Goal: Task Accomplishment & Management: Manage account settings

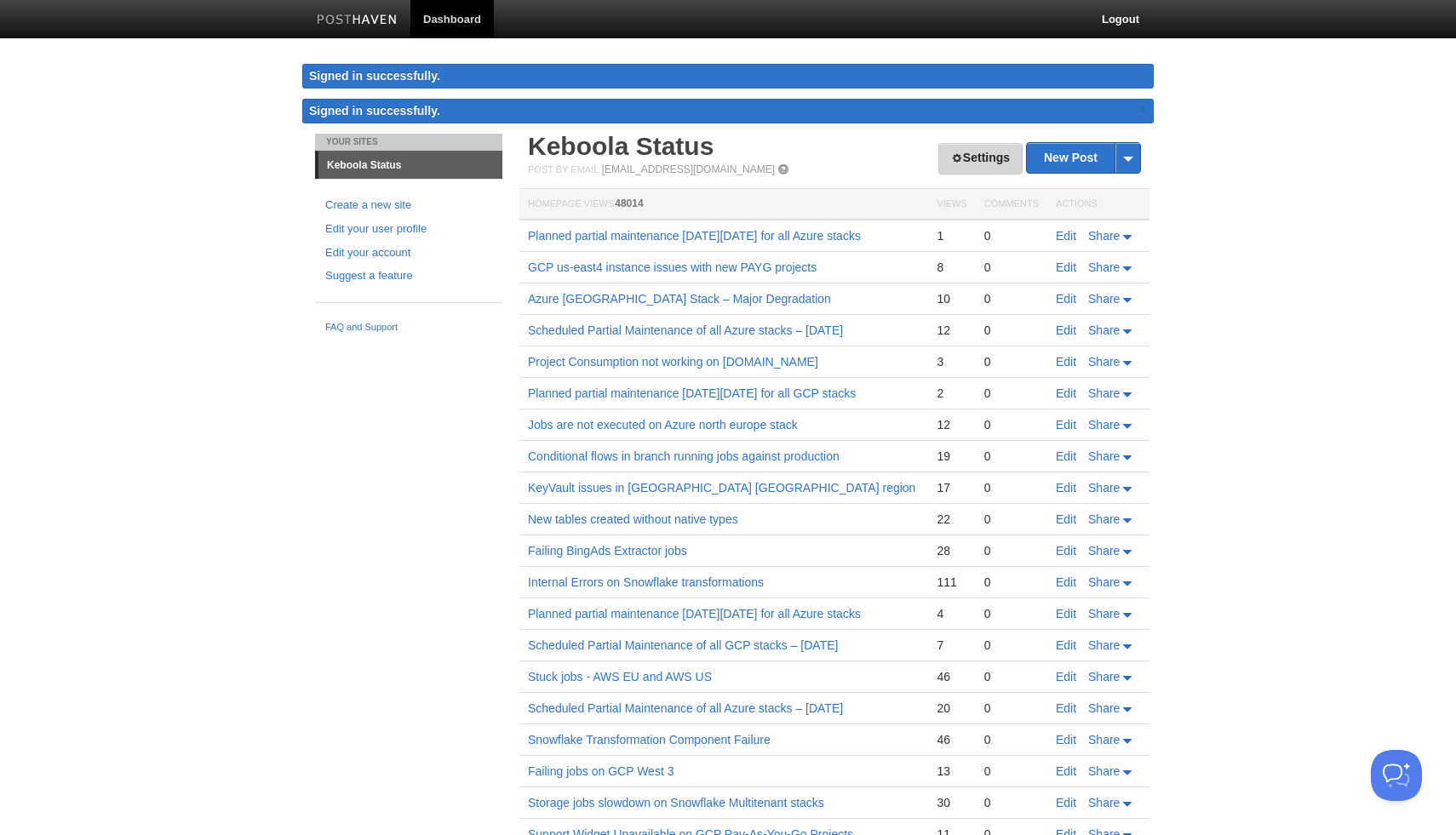
click at [1000, 158] on link "Settings" at bounding box center [980, 158] width 85 height 31
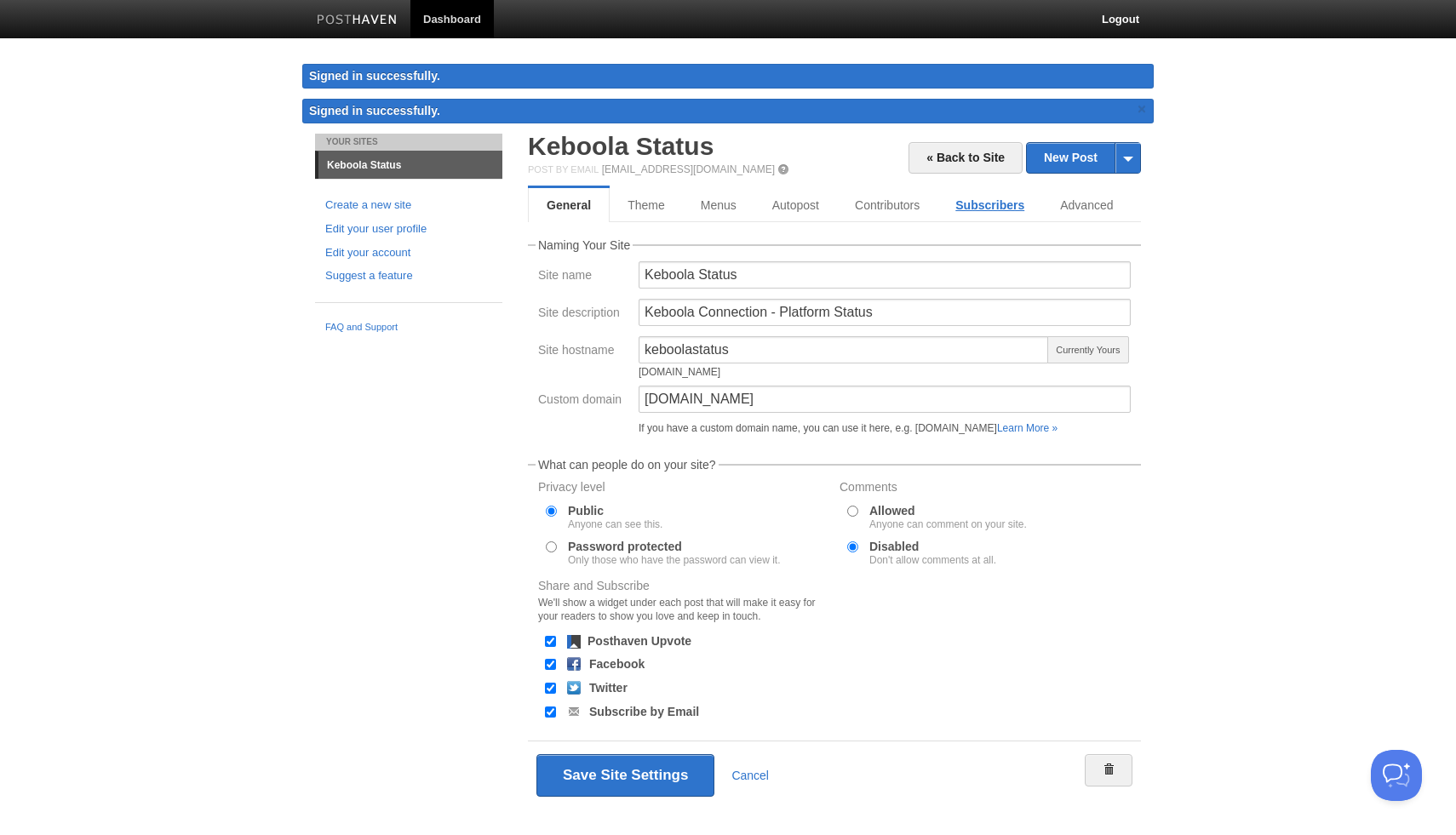
click at [999, 208] on link "Subscribers" at bounding box center [990, 205] width 105 height 34
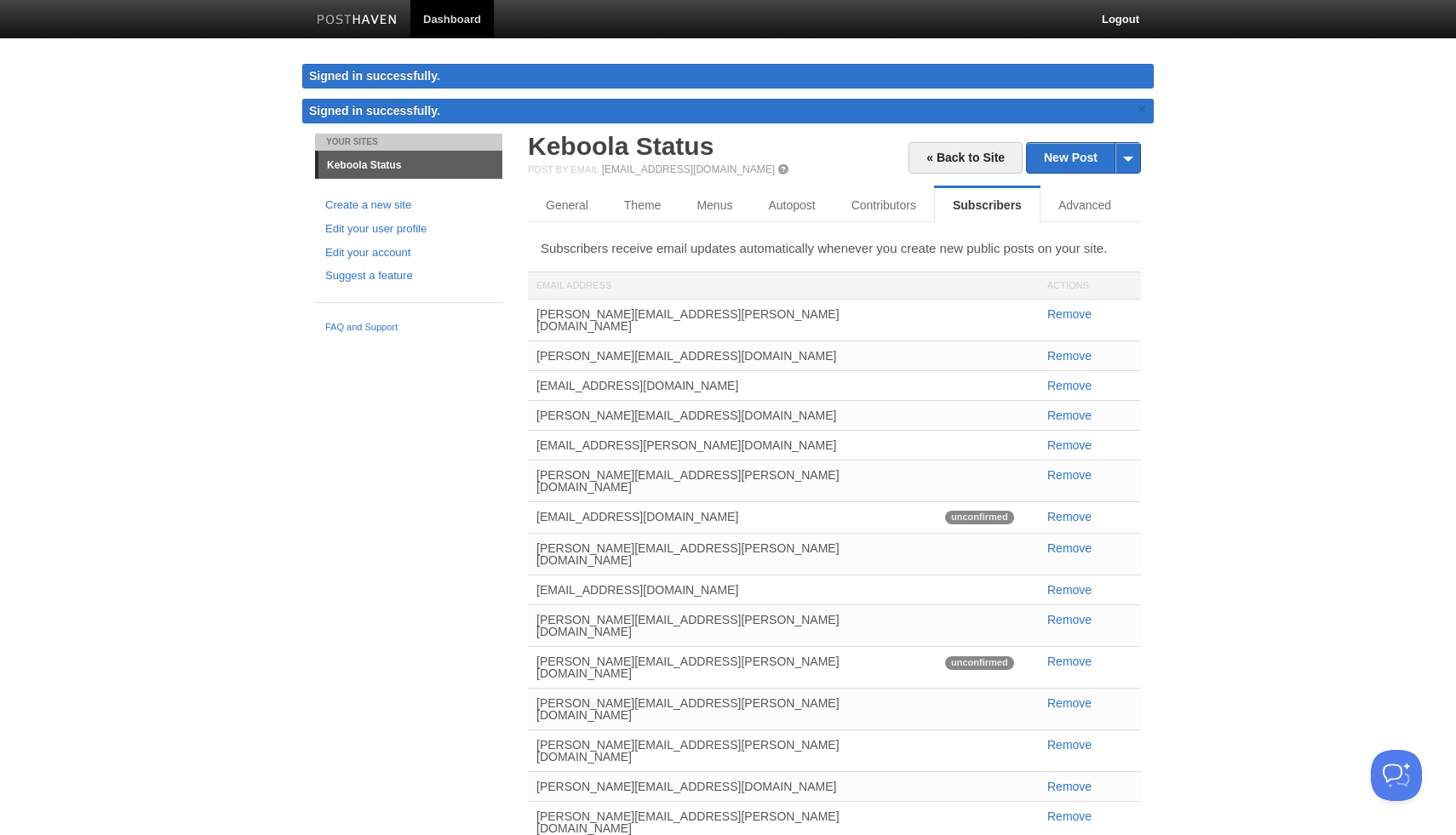
scroll to position [20, 0]
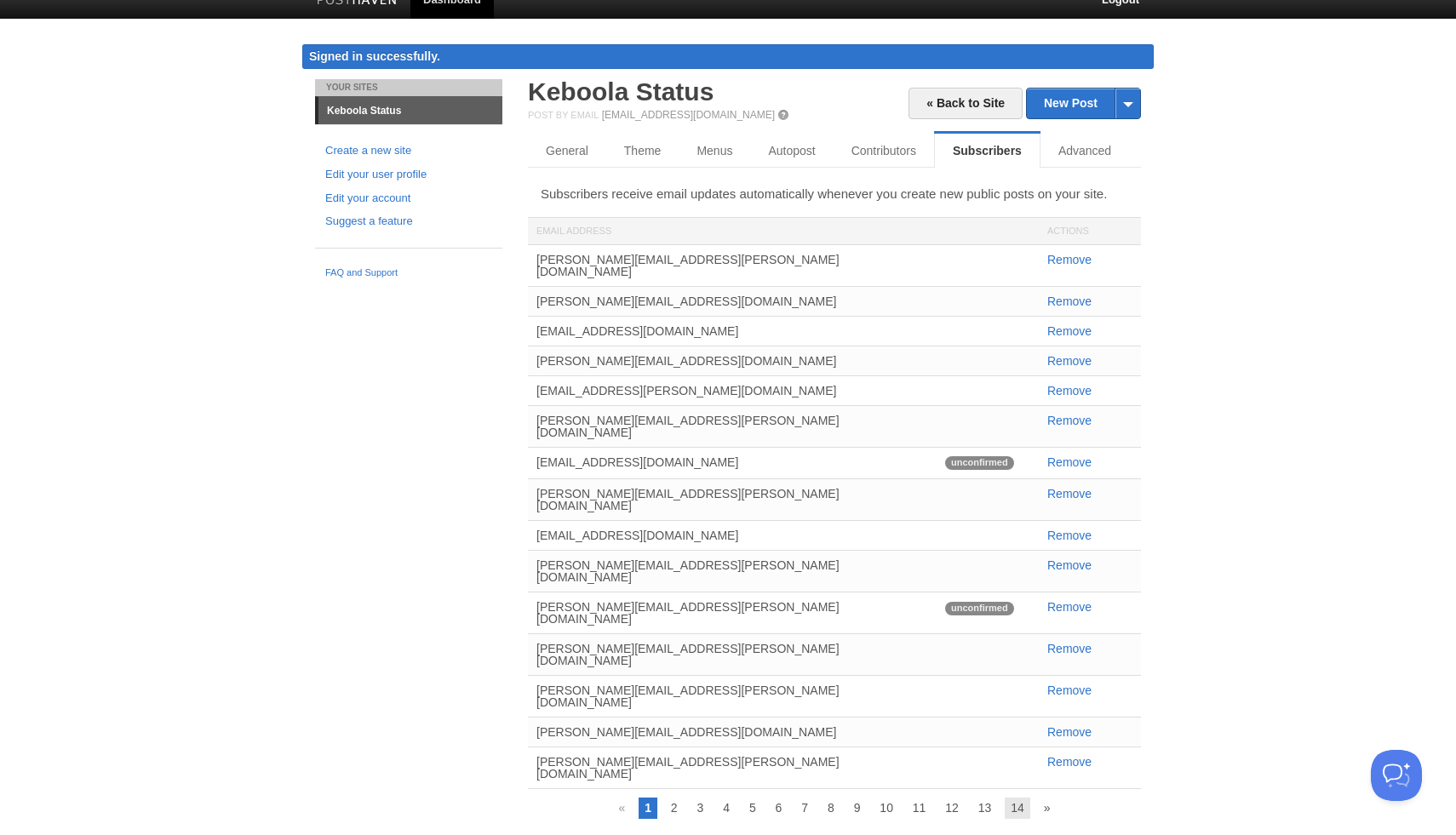
click at [1019, 798] on link "14" at bounding box center [1017, 807] width 26 height 20
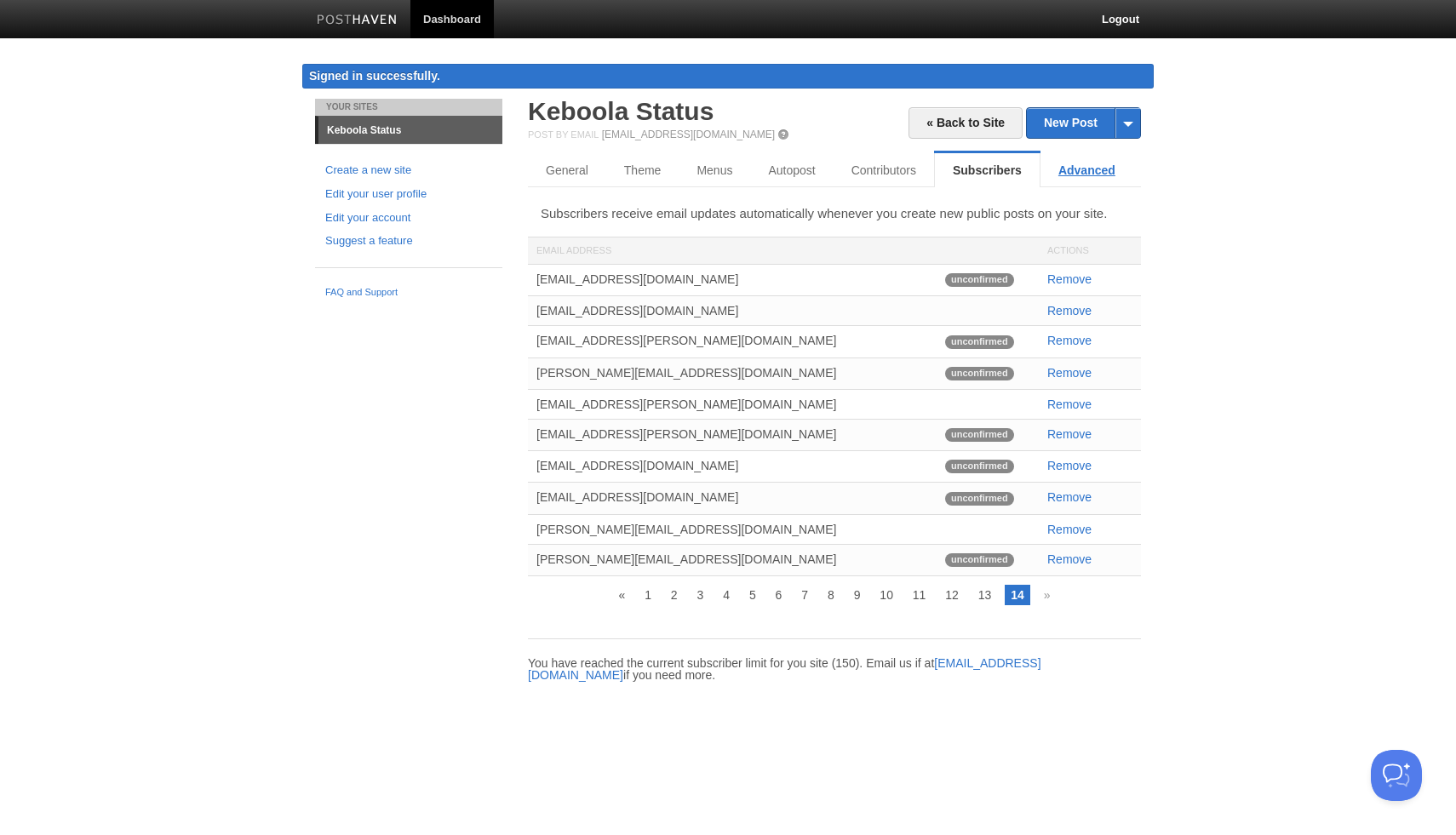
click at [1079, 173] on link "Advanced" at bounding box center [1087, 170] width 93 height 34
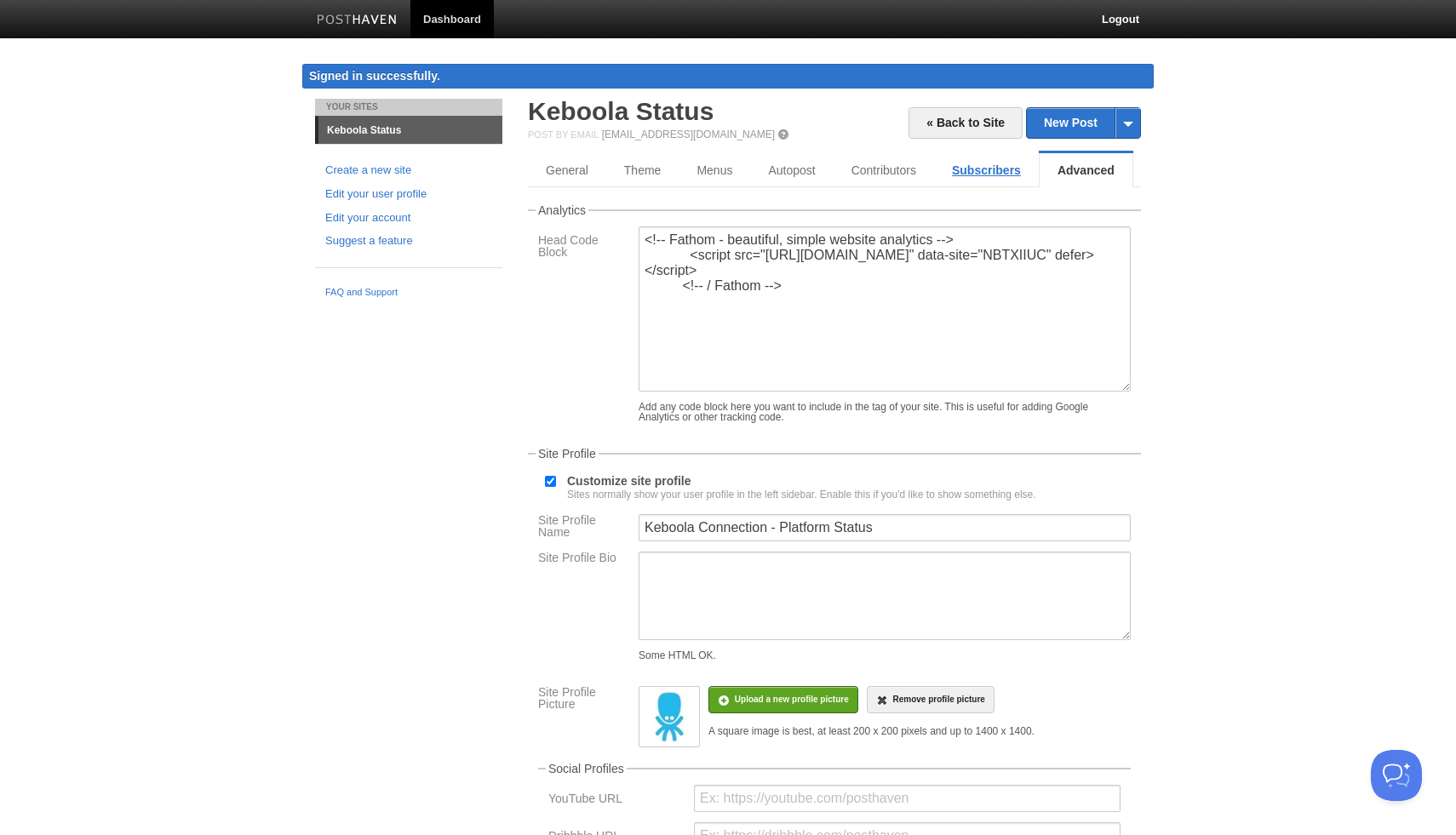
click at [957, 171] on link "Subscribers" at bounding box center [986, 170] width 105 height 34
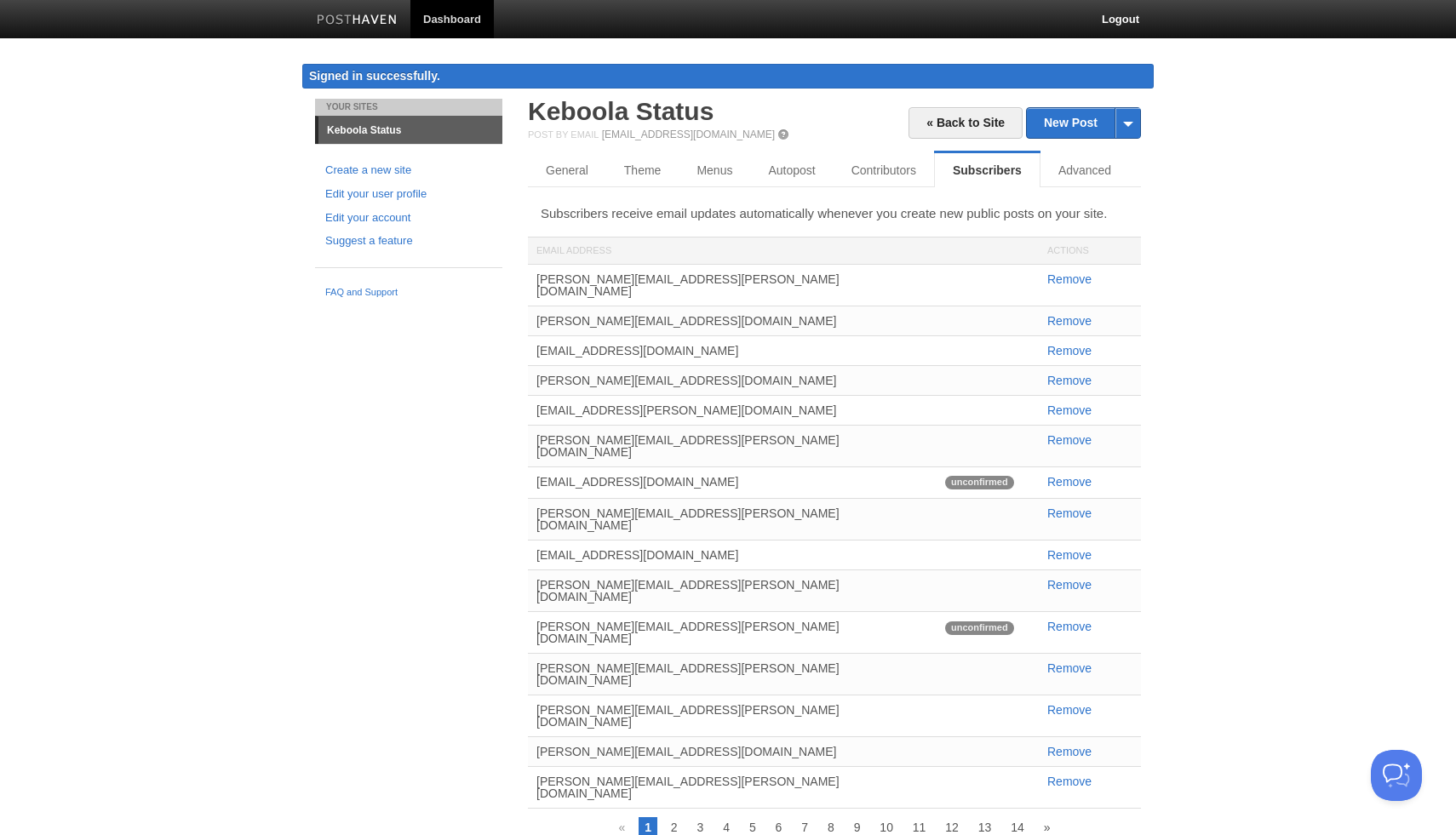
scroll to position [20, 0]
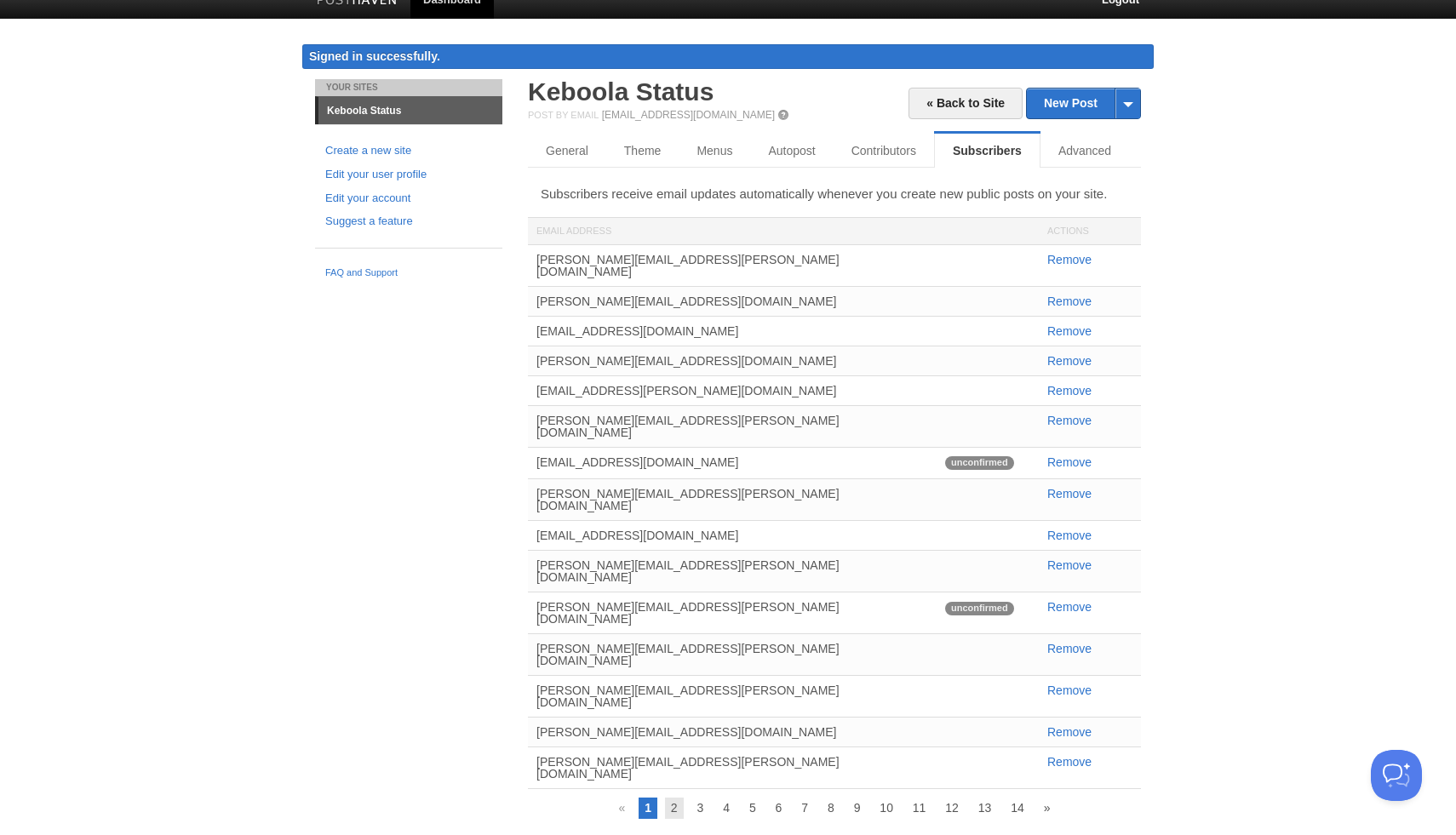
click at [673, 798] on link "2" at bounding box center [674, 807] width 19 height 20
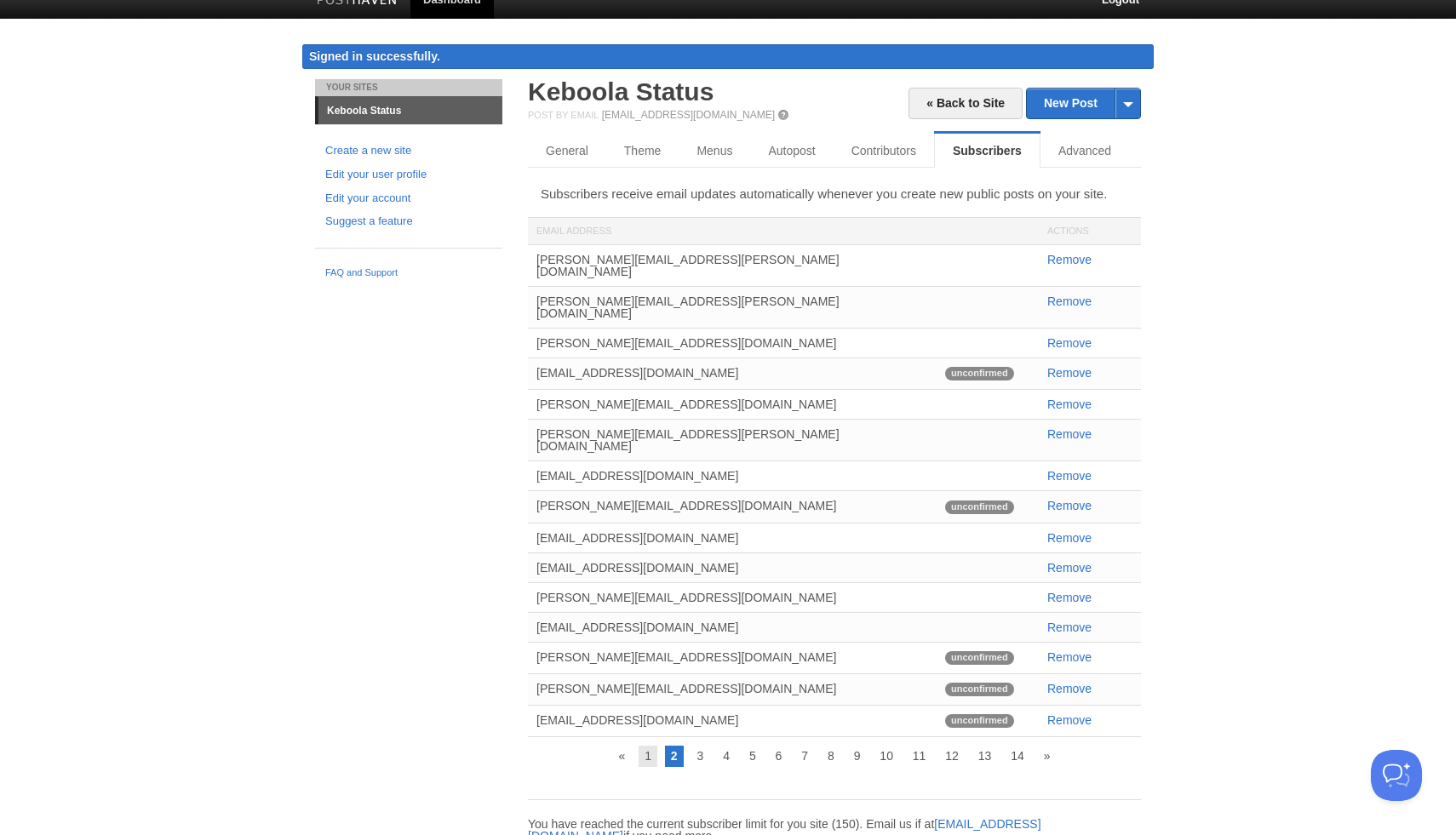
click at [651, 746] on link "1" at bounding box center [648, 755] width 19 height 20
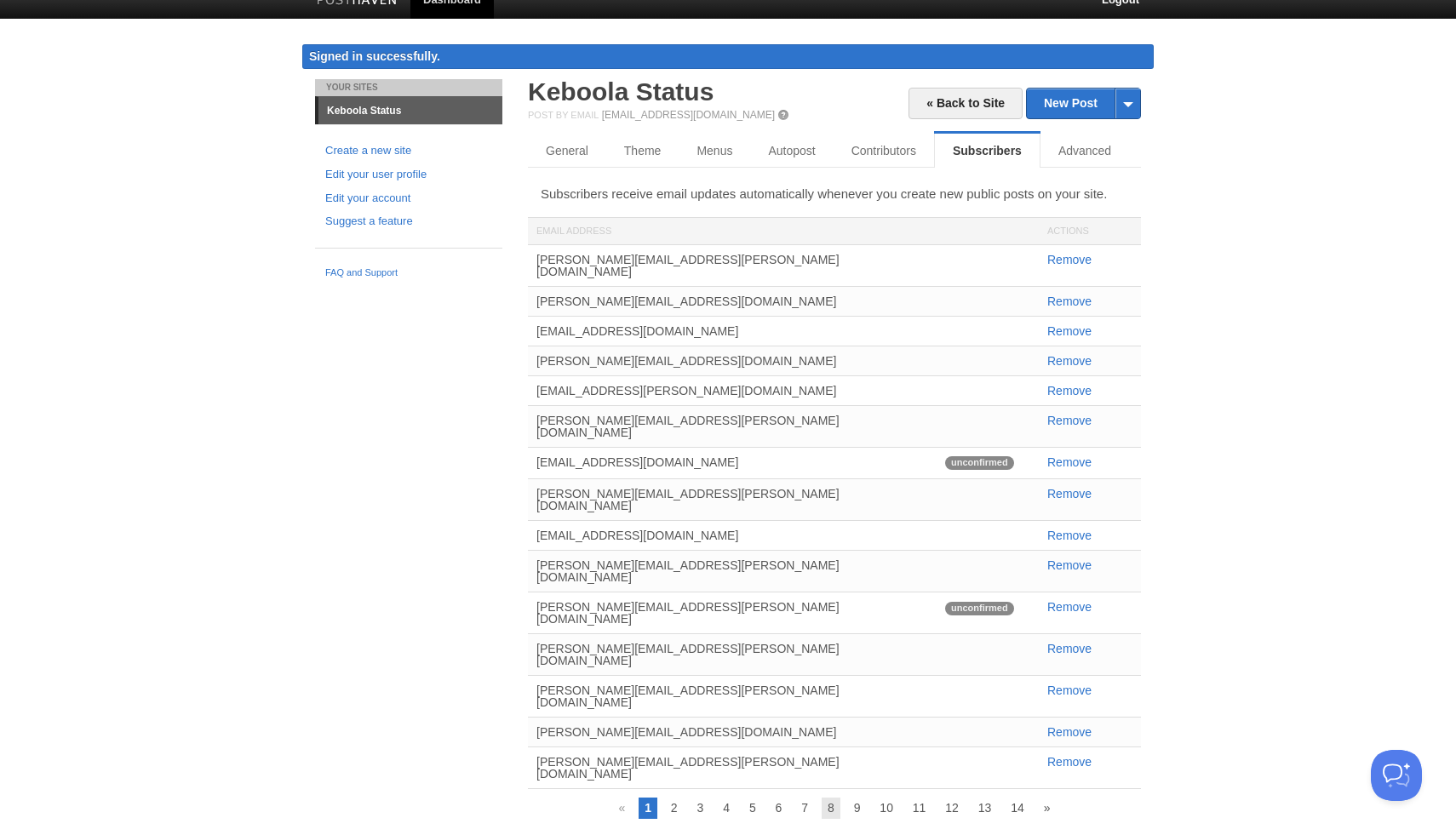
click at [832, 798] on link "8" at bounding box center [831, 807] width 19 height 20
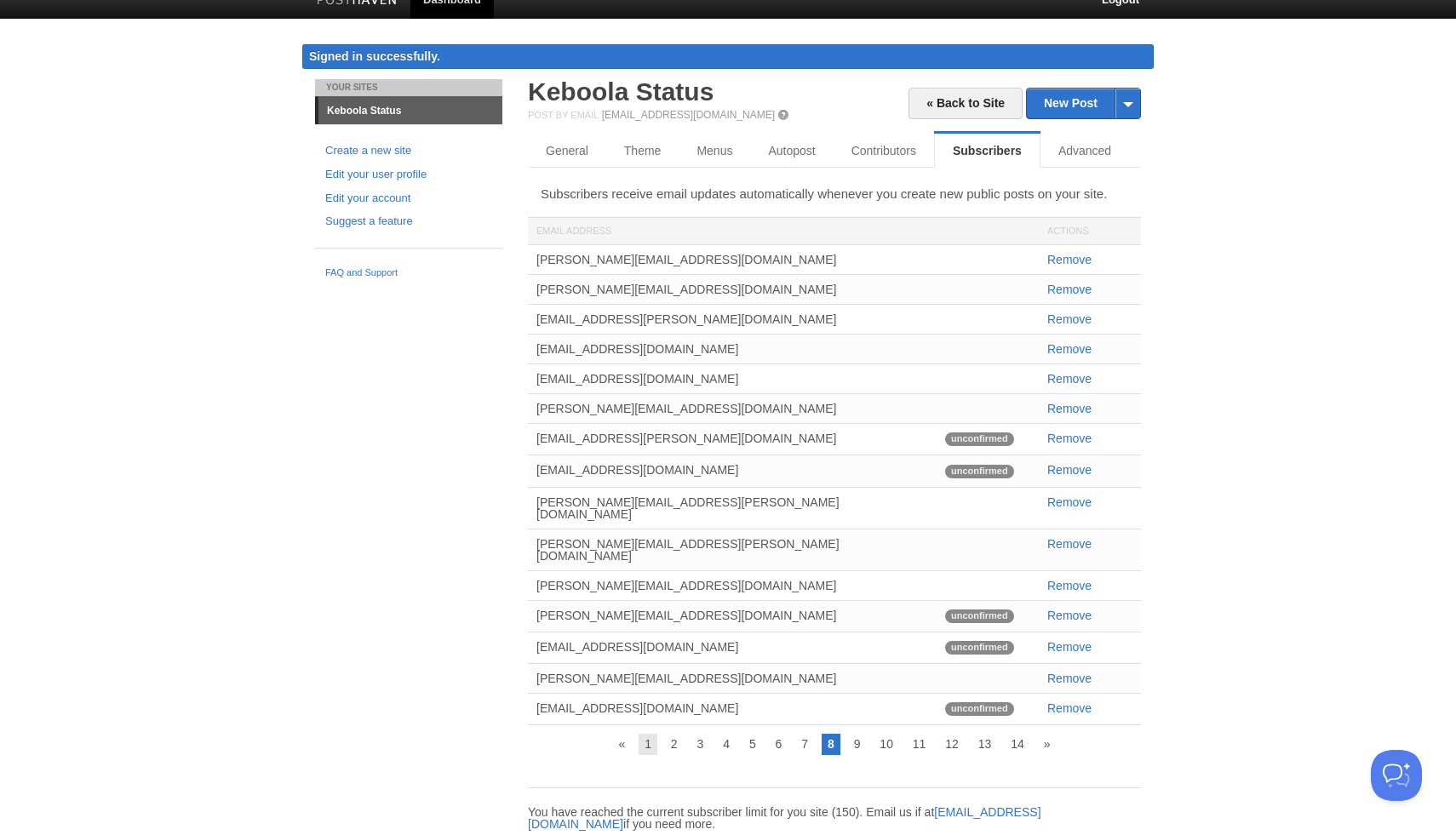
click at [646, 734] on link "1" at bounding box center [648, 744] width 19 height 20
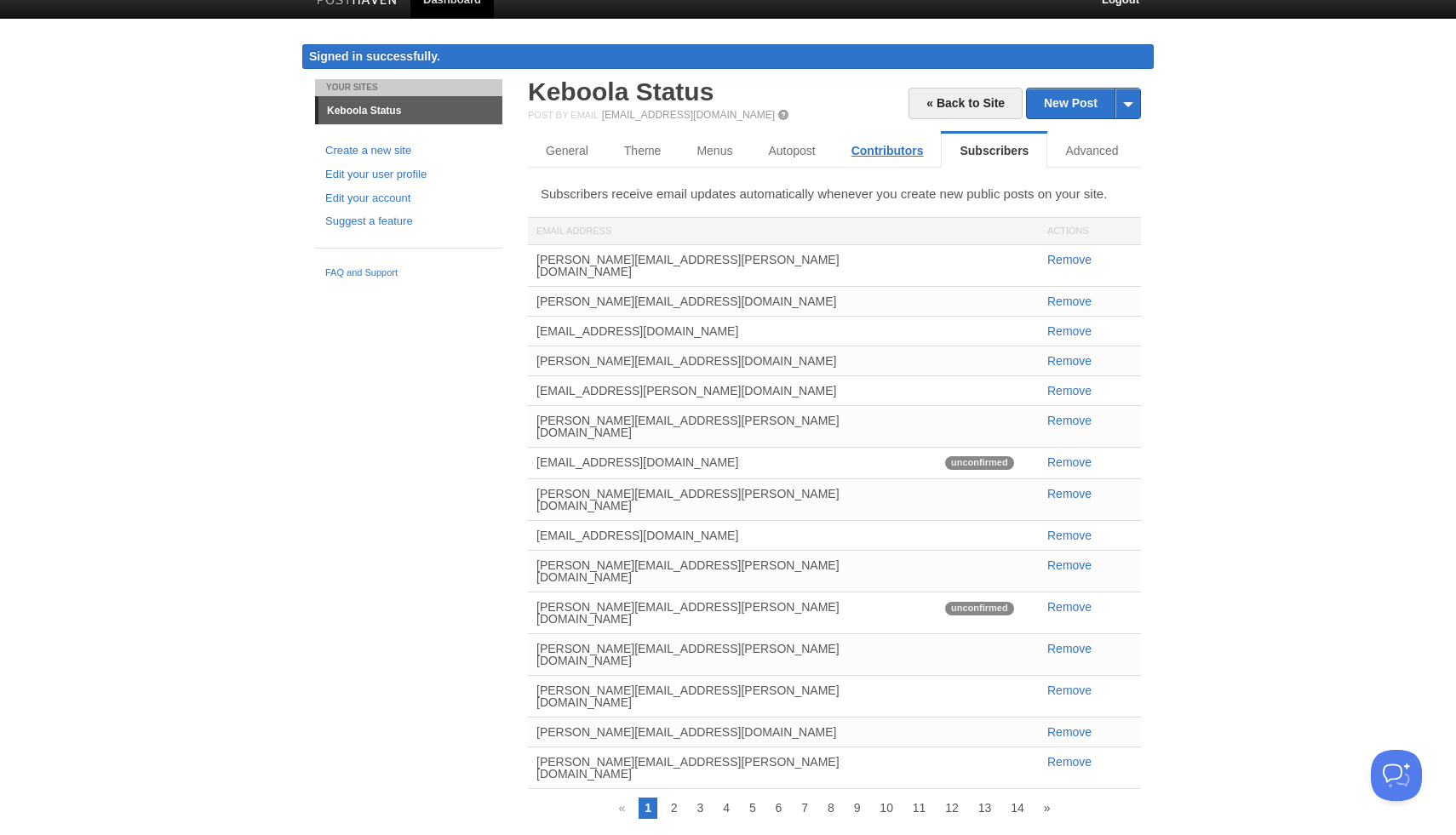
click at [869, 144] on link "Contributors" at bounding box center [887, 151] width 108 height 34
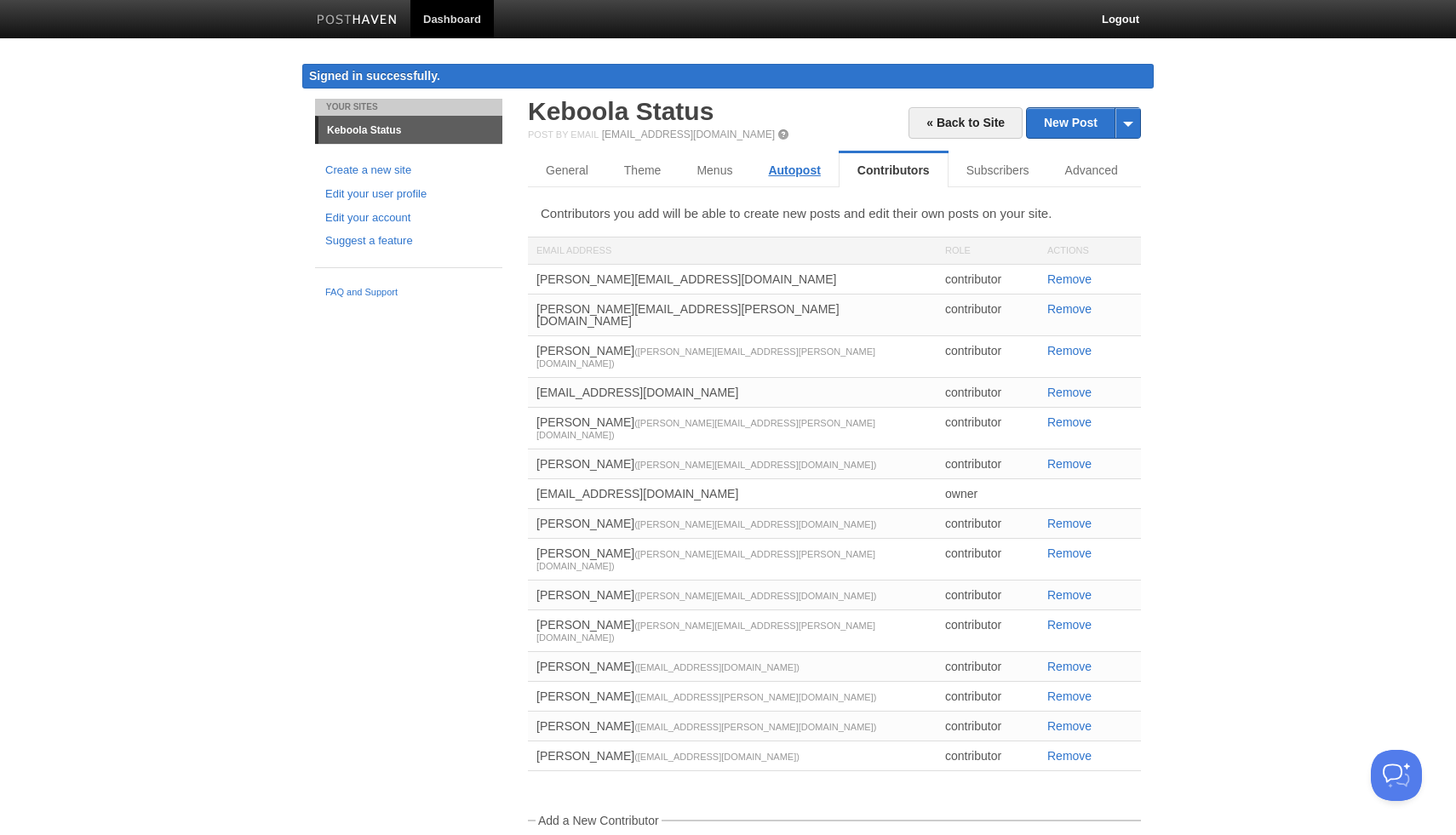
click at [799, 165] on link "Autopost" at bounding box center [794, 170] width 87 height 34
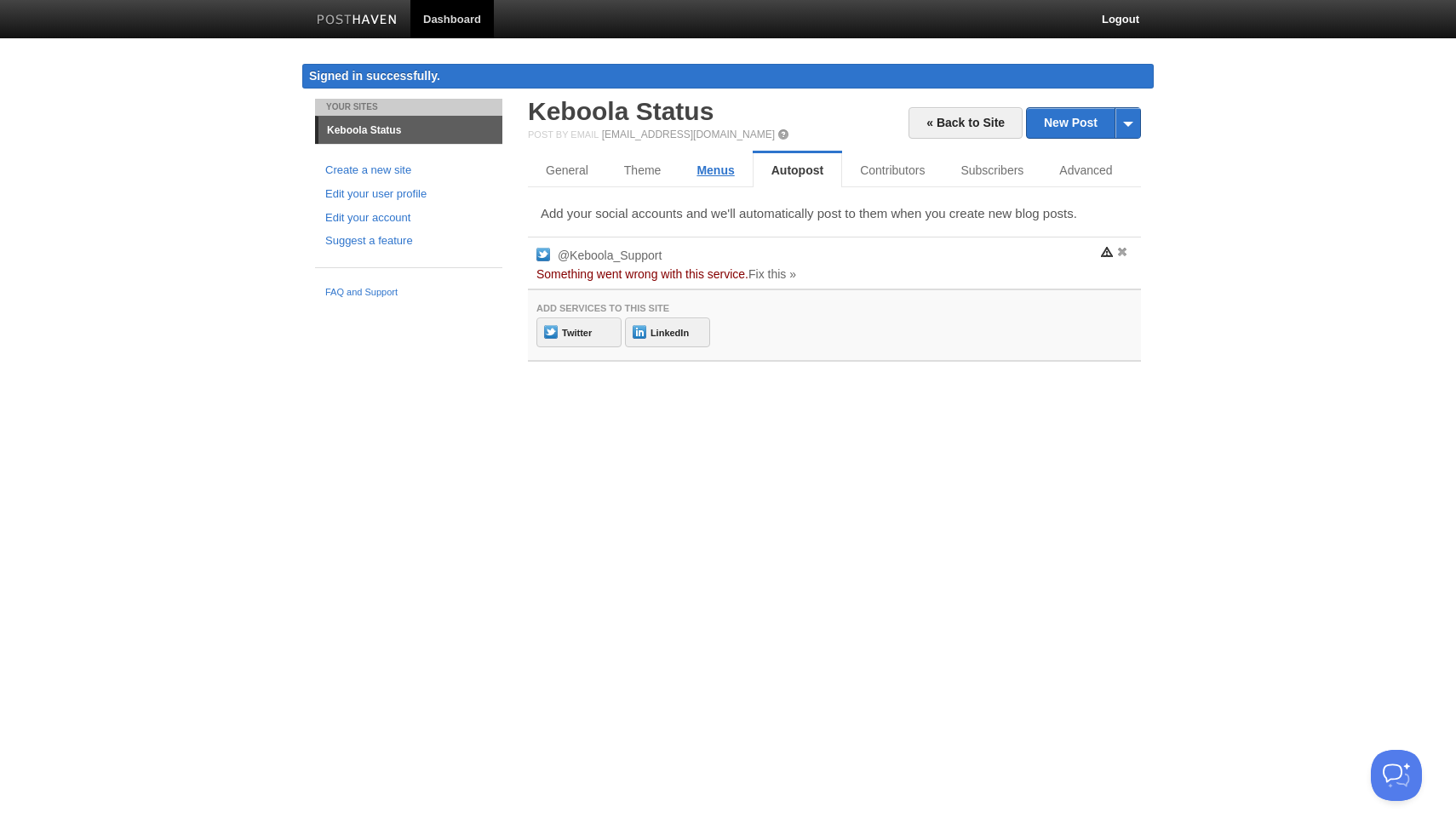
click at [726, 169] on link "Menus" at bounding box center [715, 170] width 73 height 34
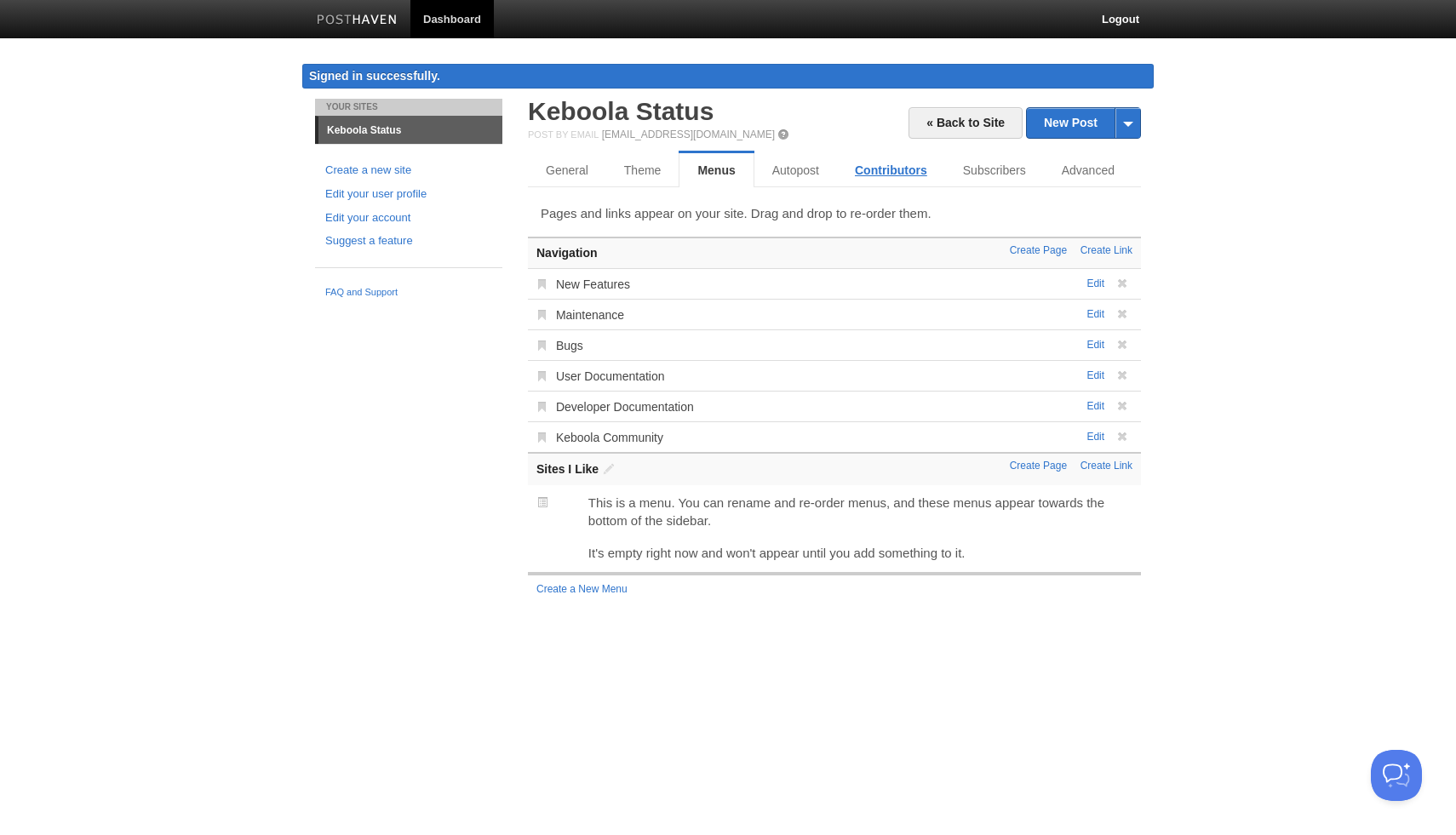
click at [893, 174] on link "Contributors" at bounding box center [891, 170] width 108 height 34
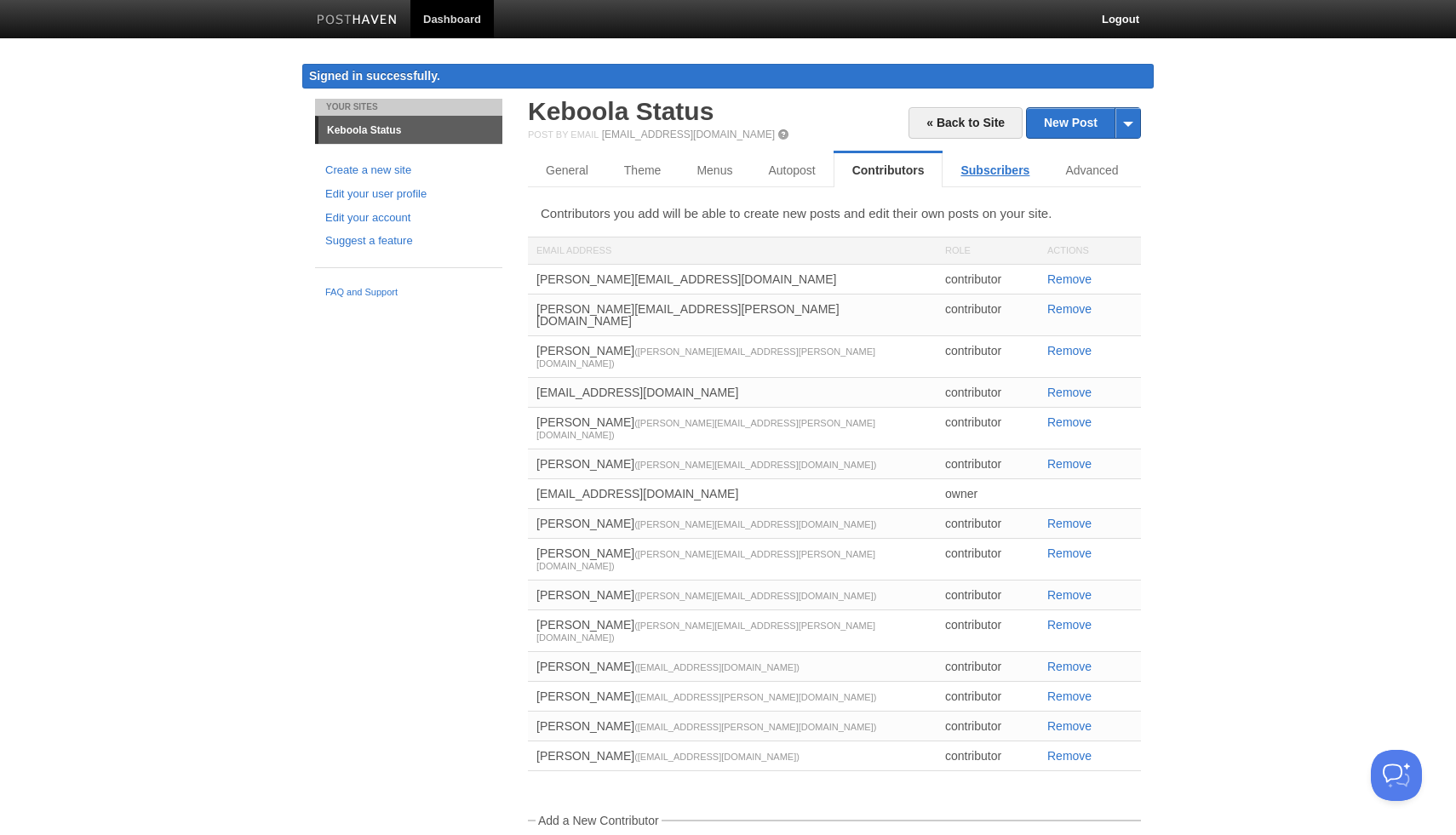
click at [976, 181] on link "Subscribers" at bounding box center [995, 170] width 105 height 34
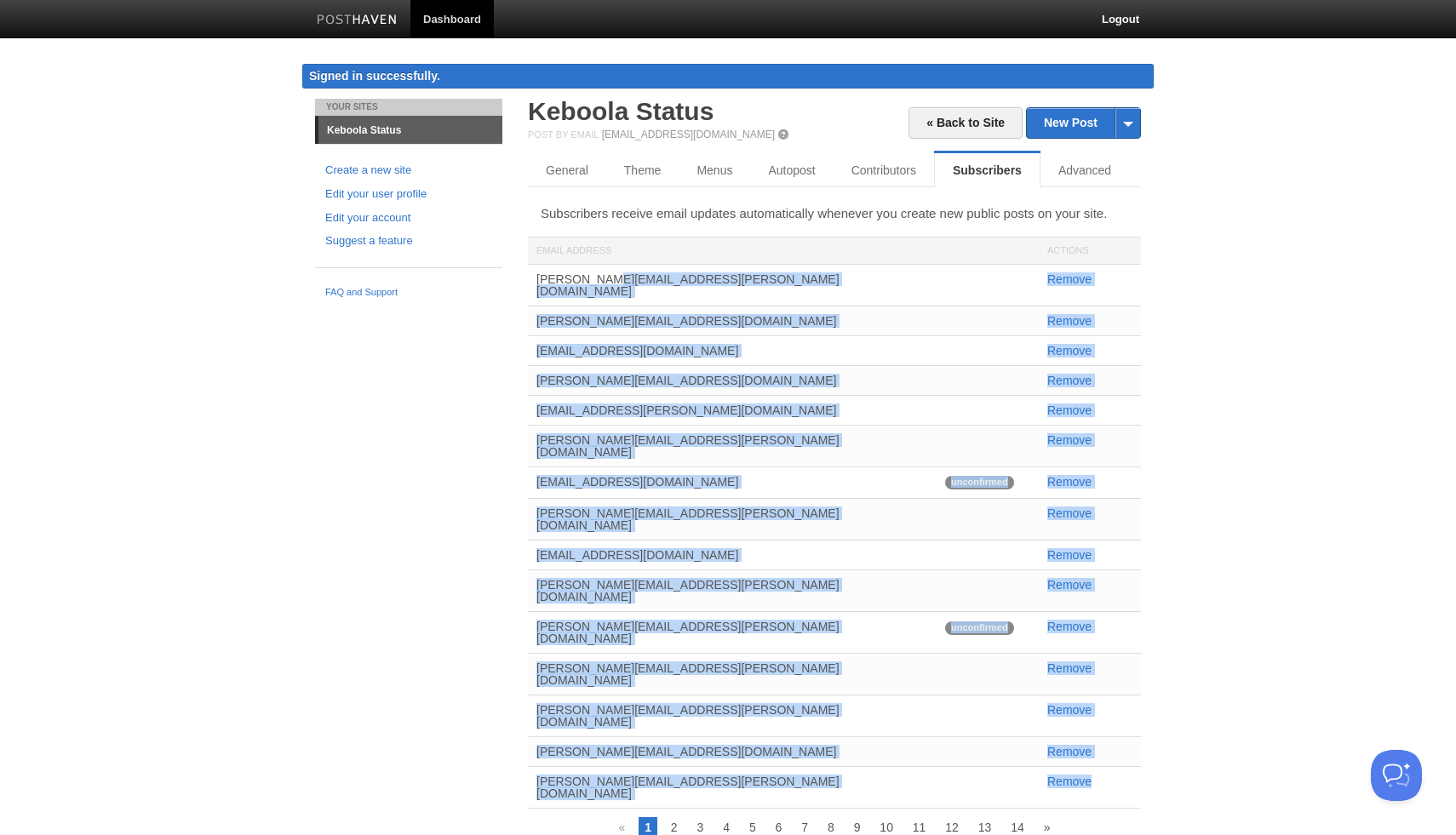
drag, startPoint x: 524, startPoint y: 277, endPoint x: 1123, endPoint y: 695, distance: 730.4
click at [1123, 695] on div "« Back to Site New Post by Web by Email [GEOGRAPHIC_DATA] Status Post by Email …" at bounding box center [834, 523] width 638 height 849
copy div "[PERSON_NAME][EMAIL_ADDRESS][PERSON_NAME][DOMAIN_NAME] Remove [EMAIL_ADDRESS][D…"
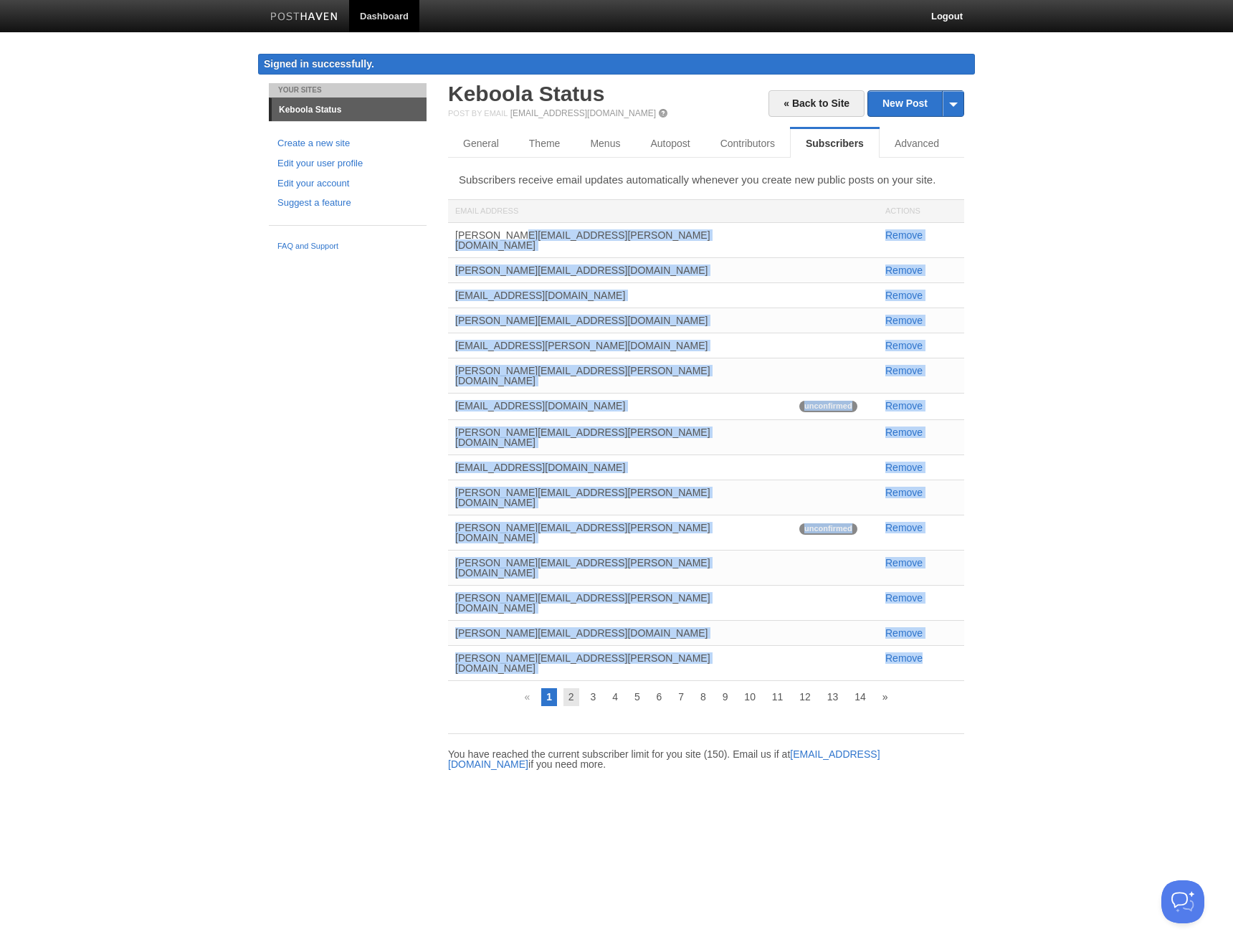
click at [575, 688] on link "2" at bounding box center [572, 696] width 16 height 17
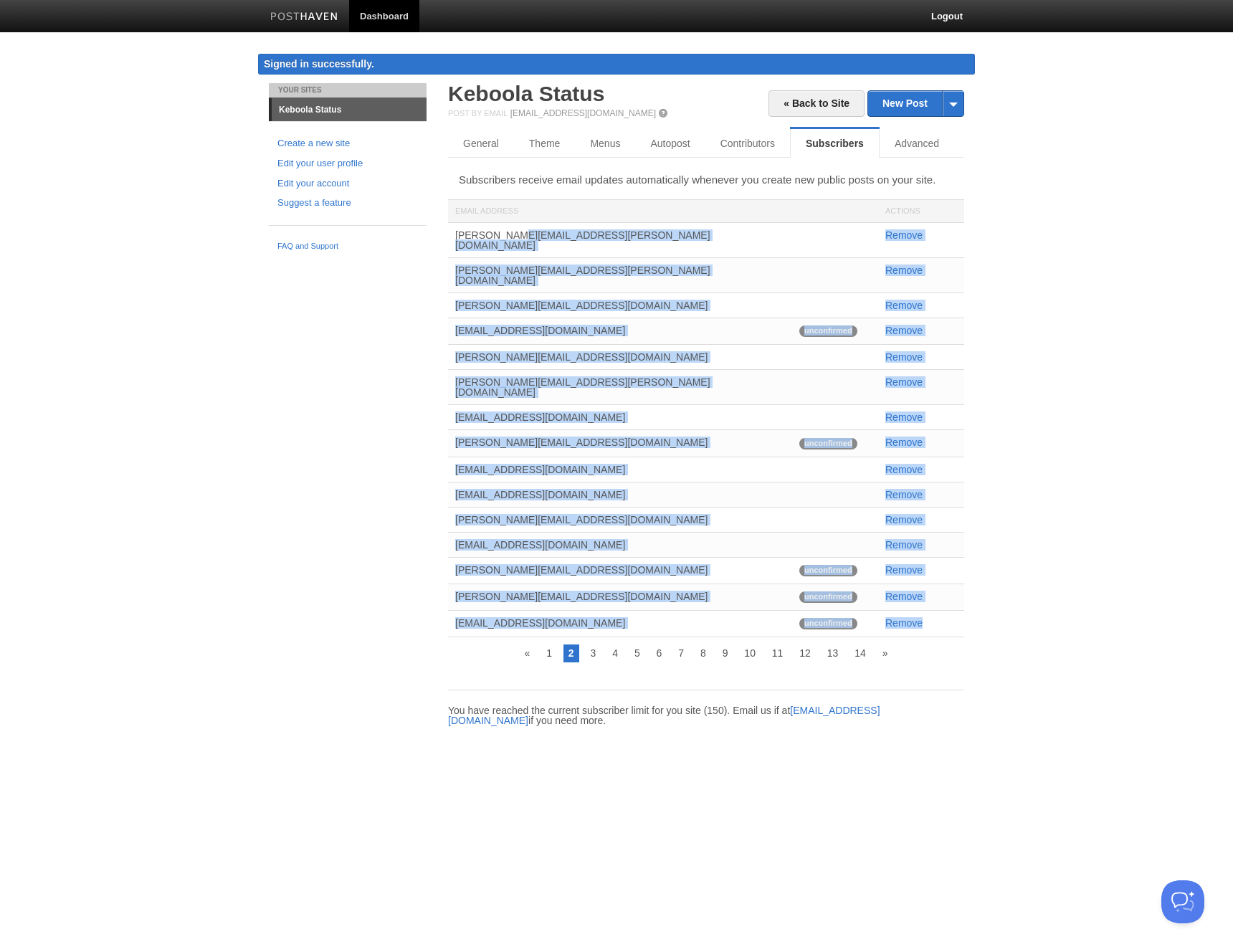
drag, startPoint x: 720, startPoint y: 532, endPoint x: 448, endPoint y: 236, distance: 402.0
click at [448, 236] on div "« Back to Site New Post by Web by Email [GEOGRAPHIC_DATA] Status Post by Email …" at bounding box center [705, 419] width 537 height 671
copy div "[PERSON_NAME][EMAIL_ADDRESS][PERSON_NAME][DOMAIN_NAME] Remove [PERSON_NAME][EMA…"
click at [914, 231] on link "Remove" at bounding box center [904, 235] width 38 height 11
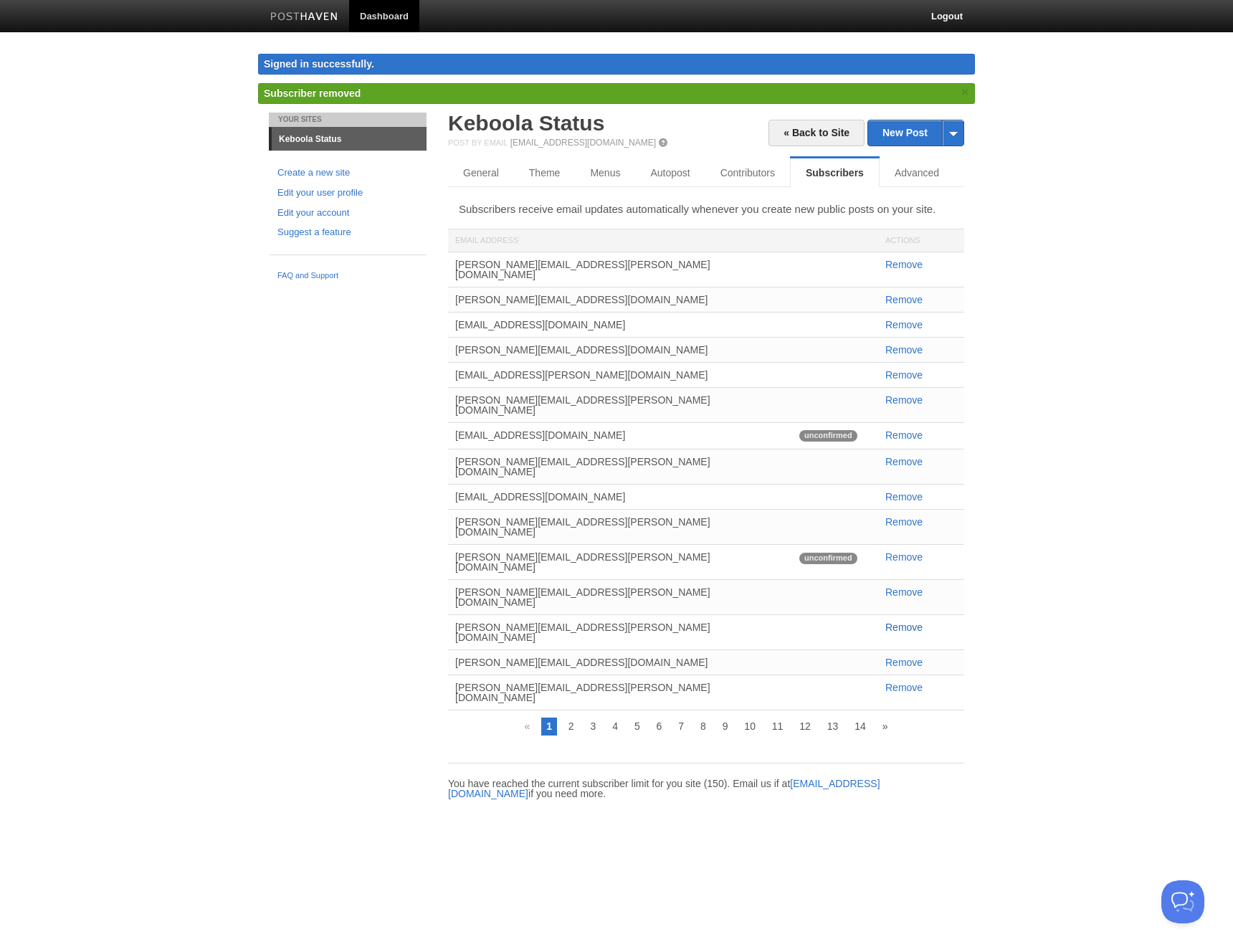
click at [906, 621] on link "Remove" at bounding box center [904, 627] width 38 height 11
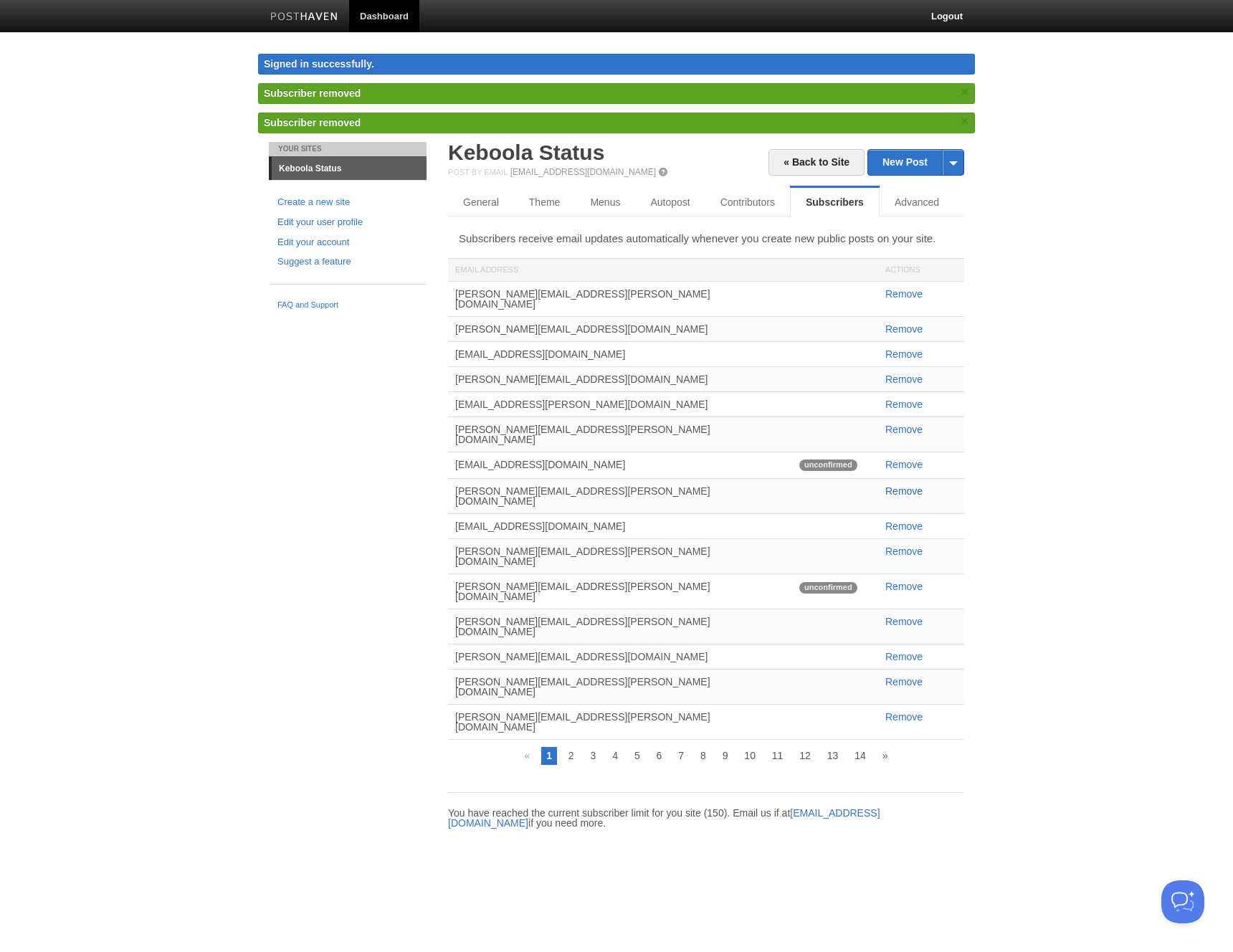
click at [898, 485] on link "Remove" at bounding box center [904, 491] width 38 height 11
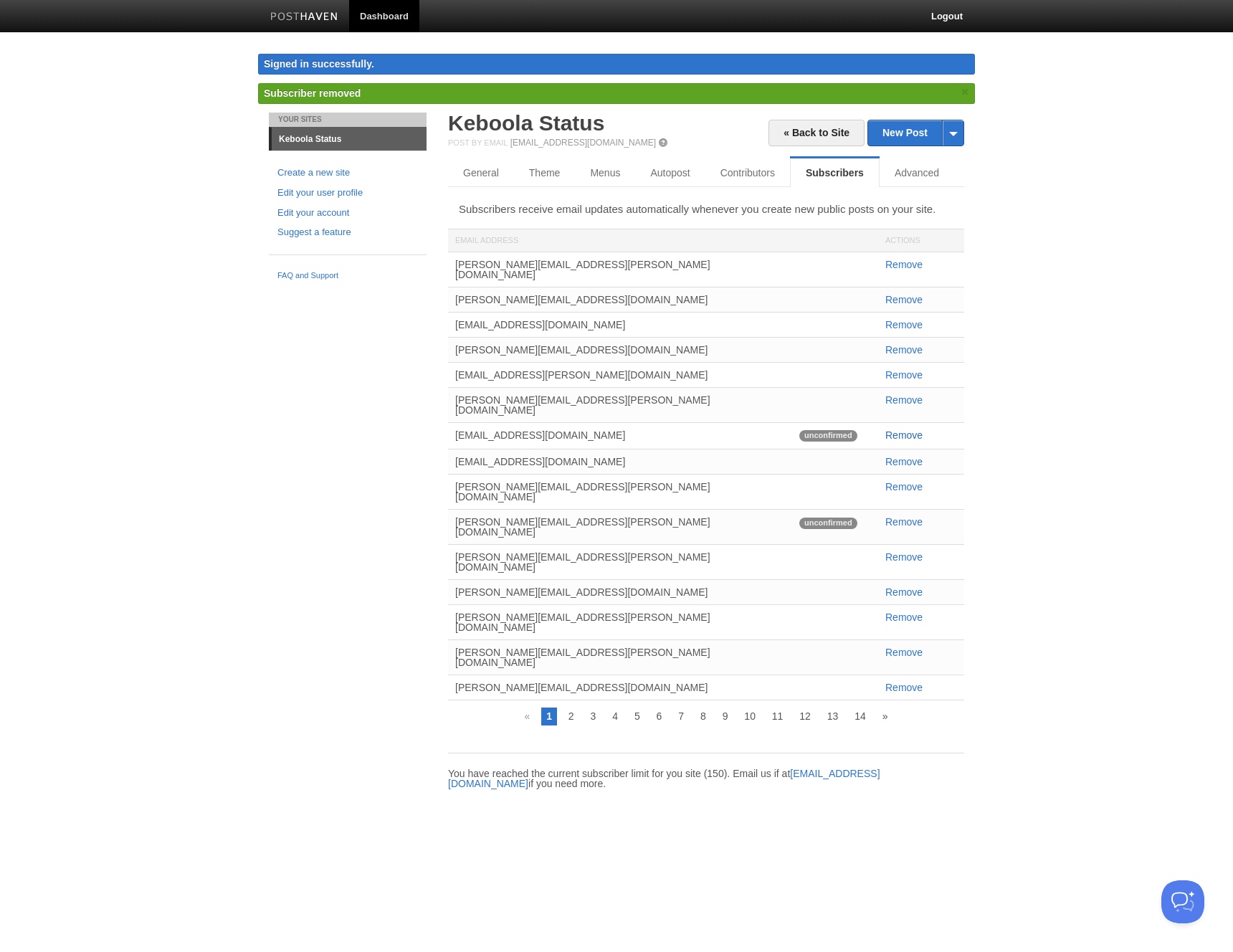
click at [894, 429] on link "Remove" at bounding box center [904, 435] width 38 height 11
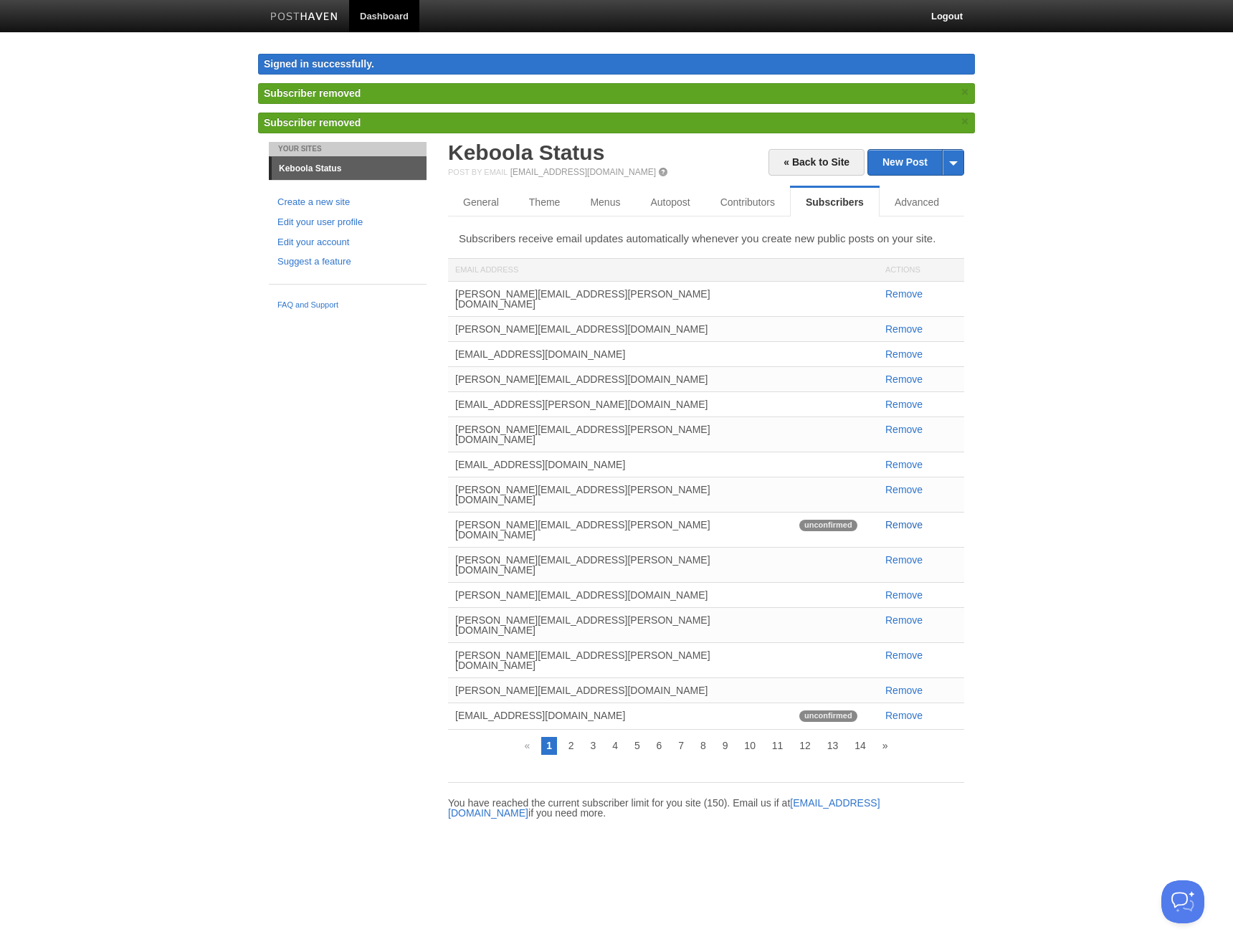
click at [897, 519] on link "Remove" at bounding box center [904, 524] width 38 height 11
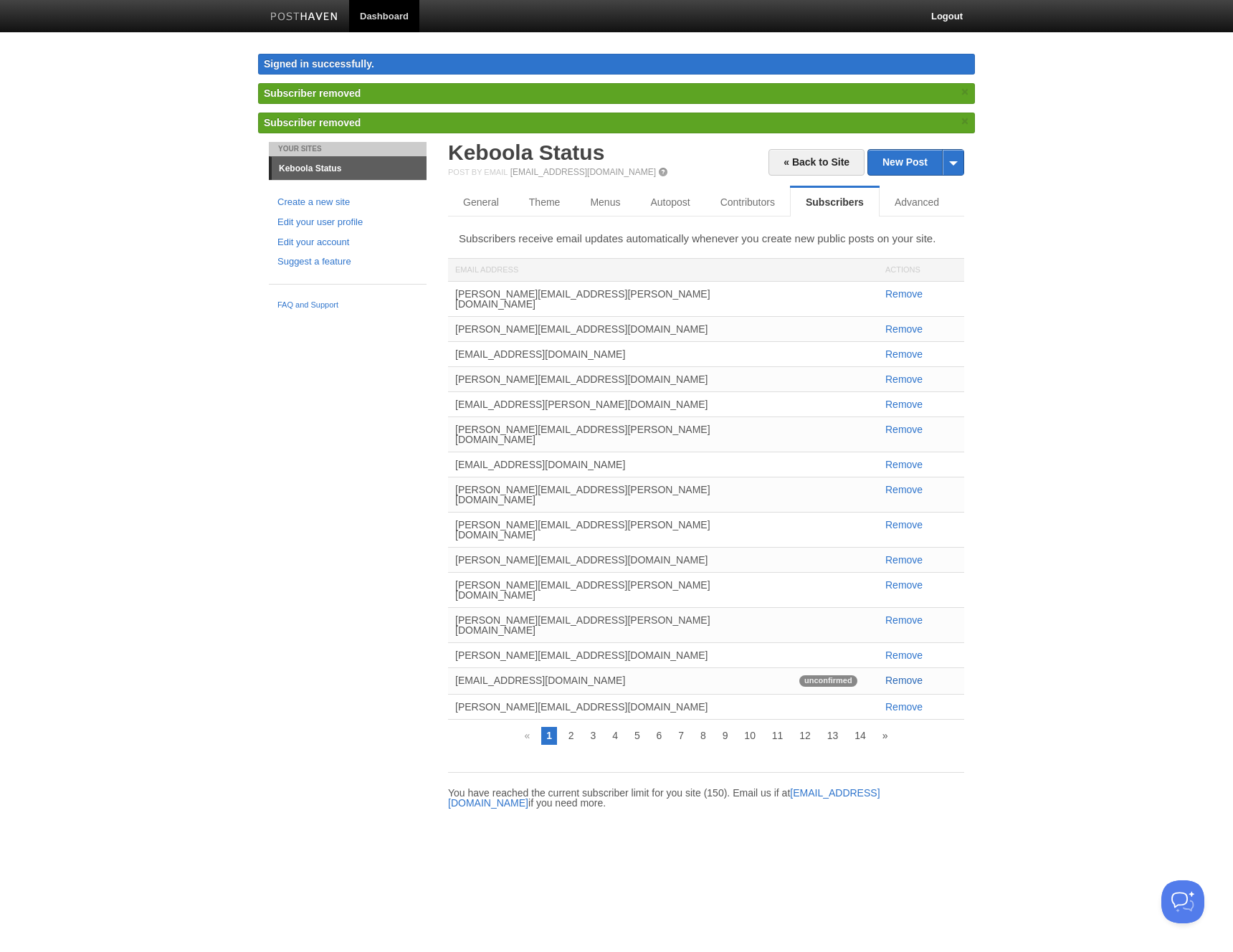
click at [898, 674] on link "Remove" at bounding box center [904, 680] width 38 height 11
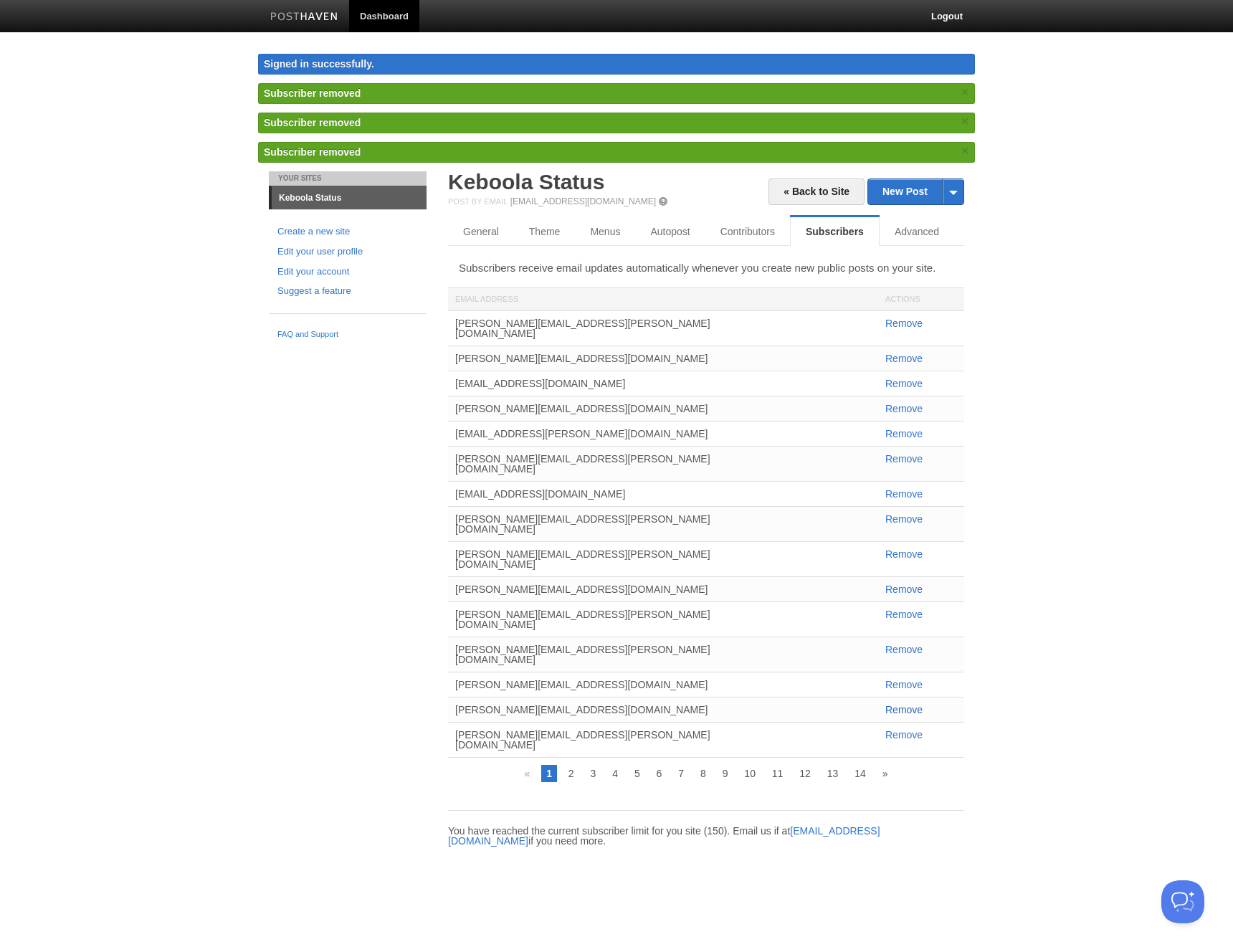
click at [899, 702] on link "Remove" at bounding box center [904, 709] width 38 height 11
click at [570, 702] on div "Subscribers receive email updates automatically whenever you create new public …" at bounding box center [706, 552] width 516 height 585
click at [569, 702] on link "2" at bounding box center [572, 773] width 16 height 17
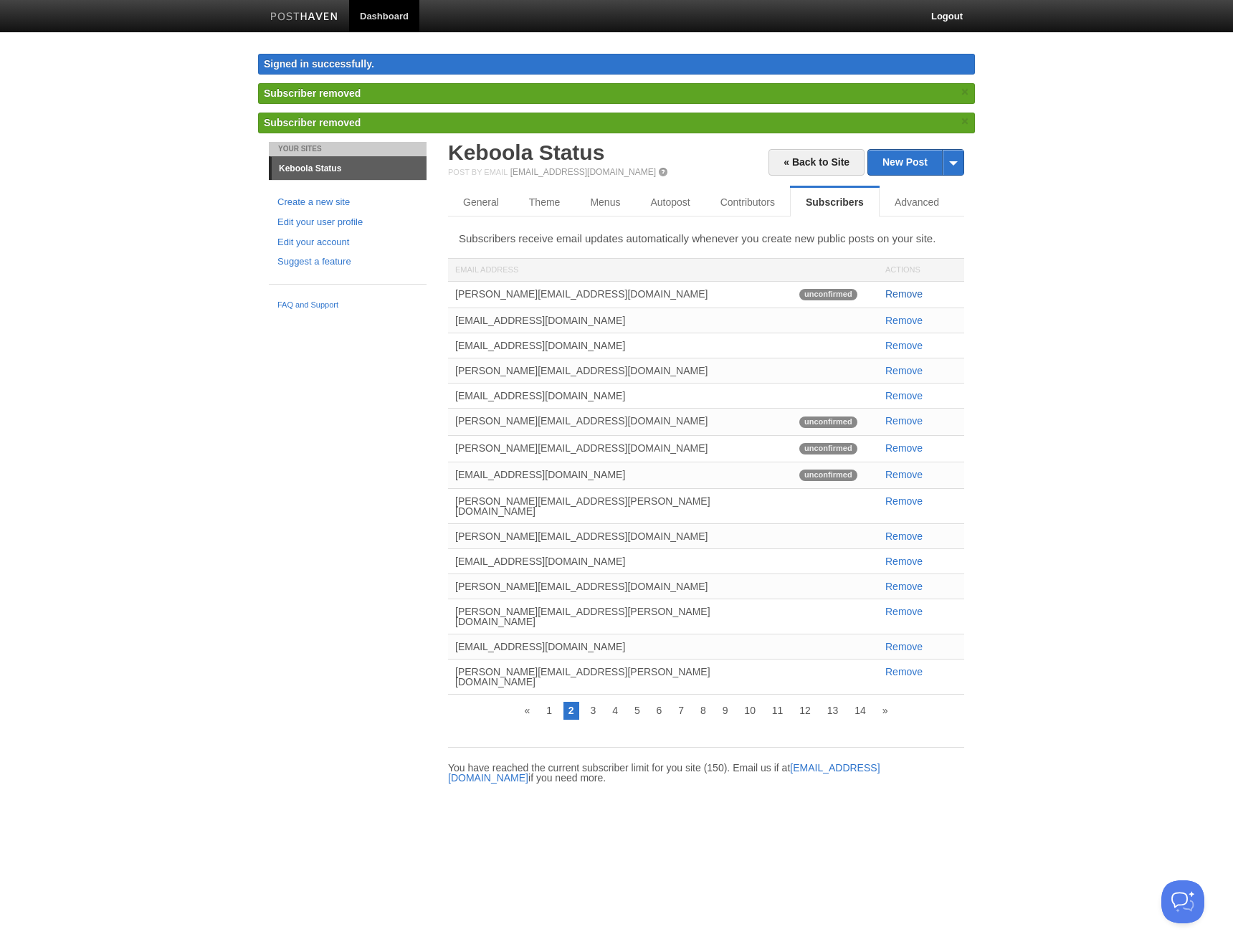
click at [898, 295] on div "[PERSON_NAME][EMAIL_ADDRESS][DOMAIN_NAME] unconfirmed Remove [EMAIL_ADDRESS][DO…" at bounding box center [706, 488] width 516 height 413
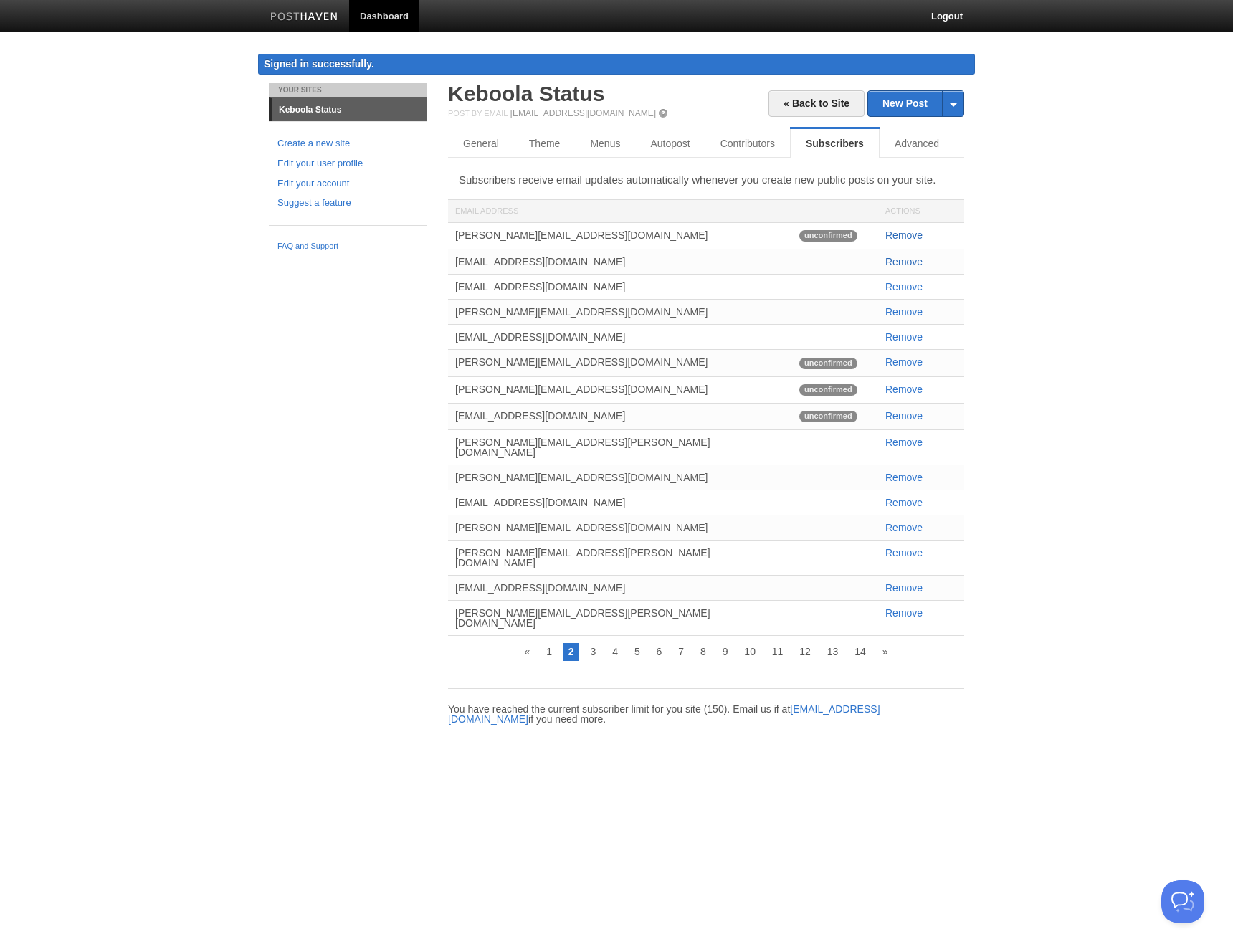
click at [898, 264] on link "Remove" at bounding box center [904, 262] width 38 height 11
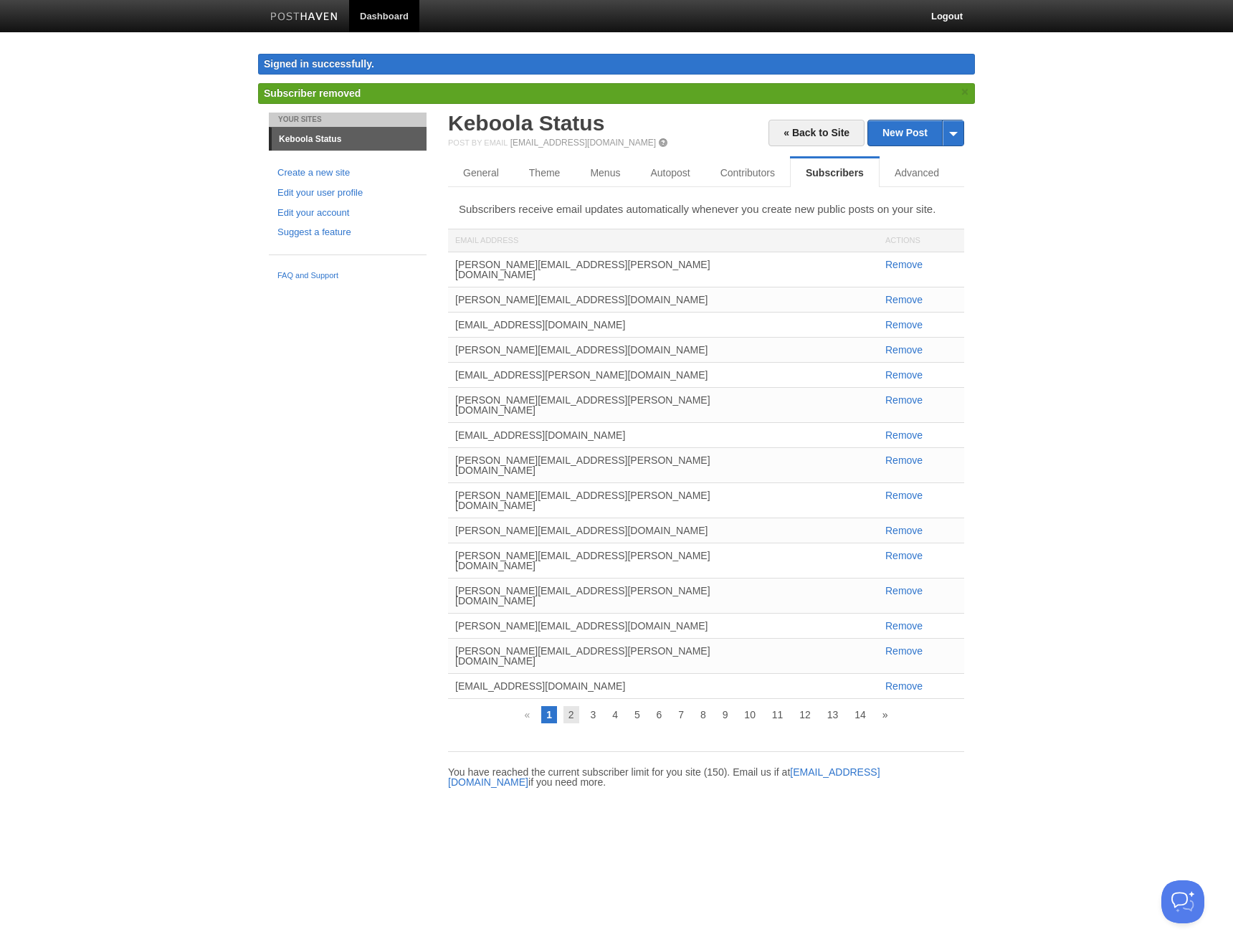
click at [569, 702] on link "2" at bounding box center [572, 714] width 16 height 17
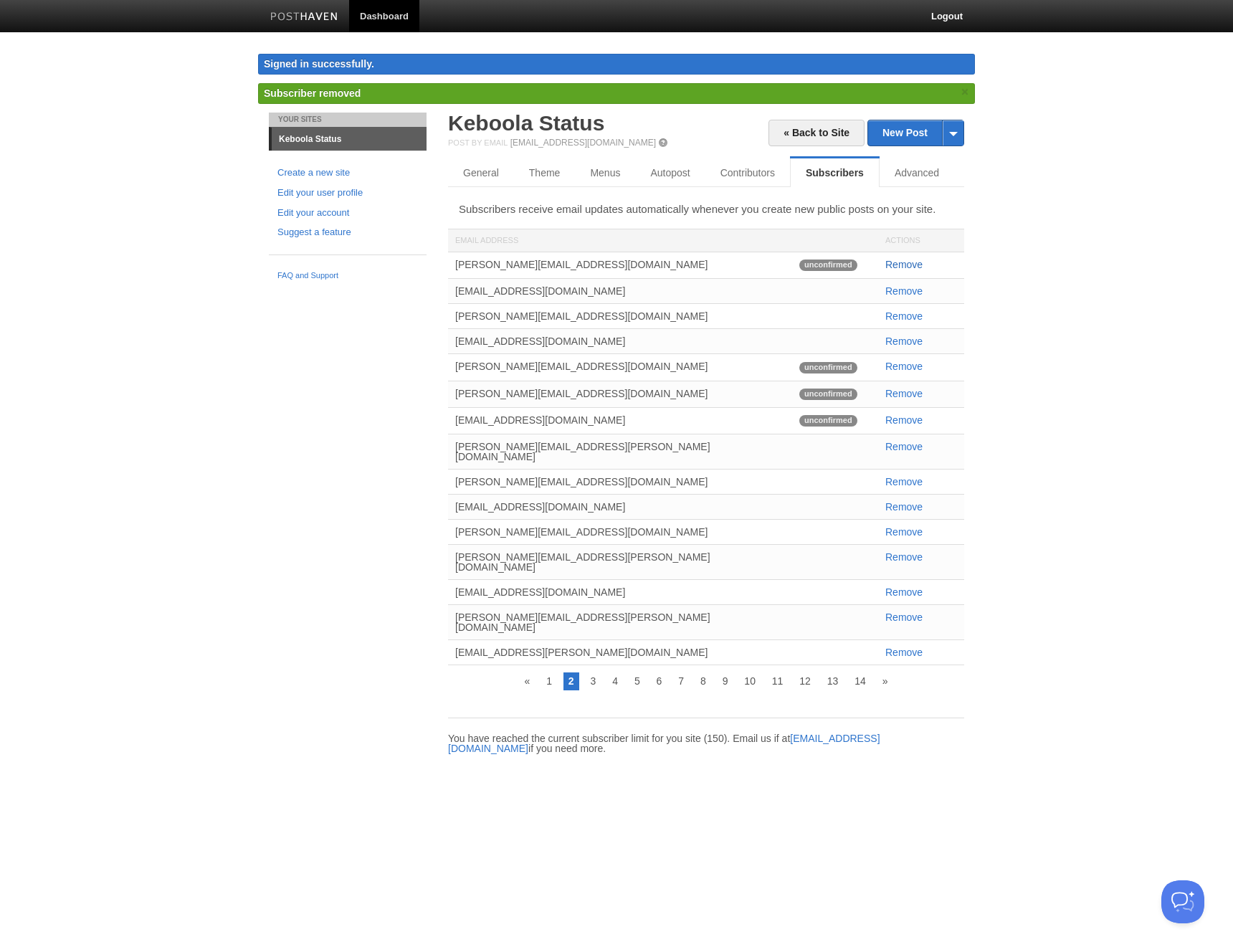
click at [908, 263] on link "Remove" at bounding box center [904, 264] width 38 height 11
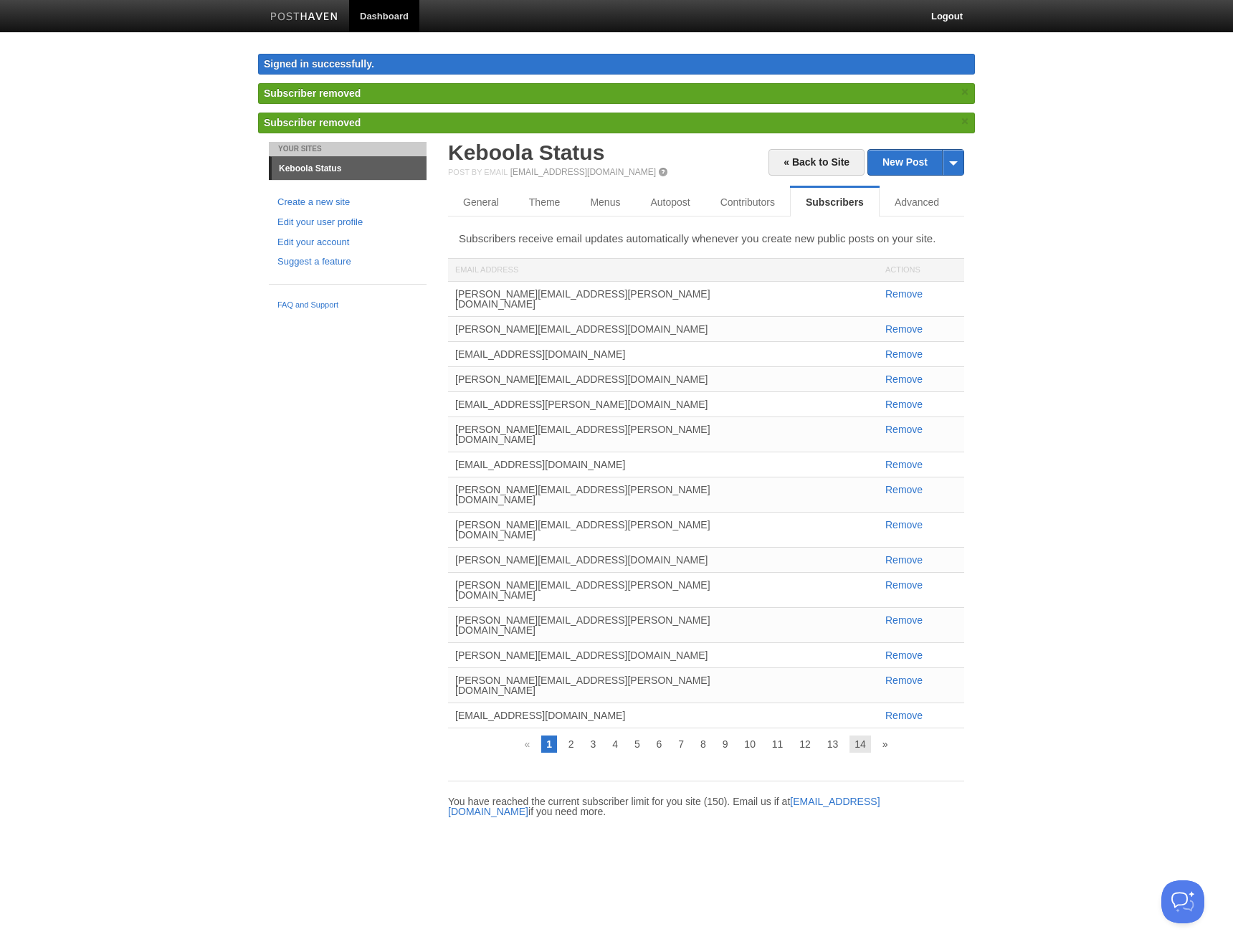
click at [856, 702] on link "14" at bounding box center [860, 744] width 22 height 17
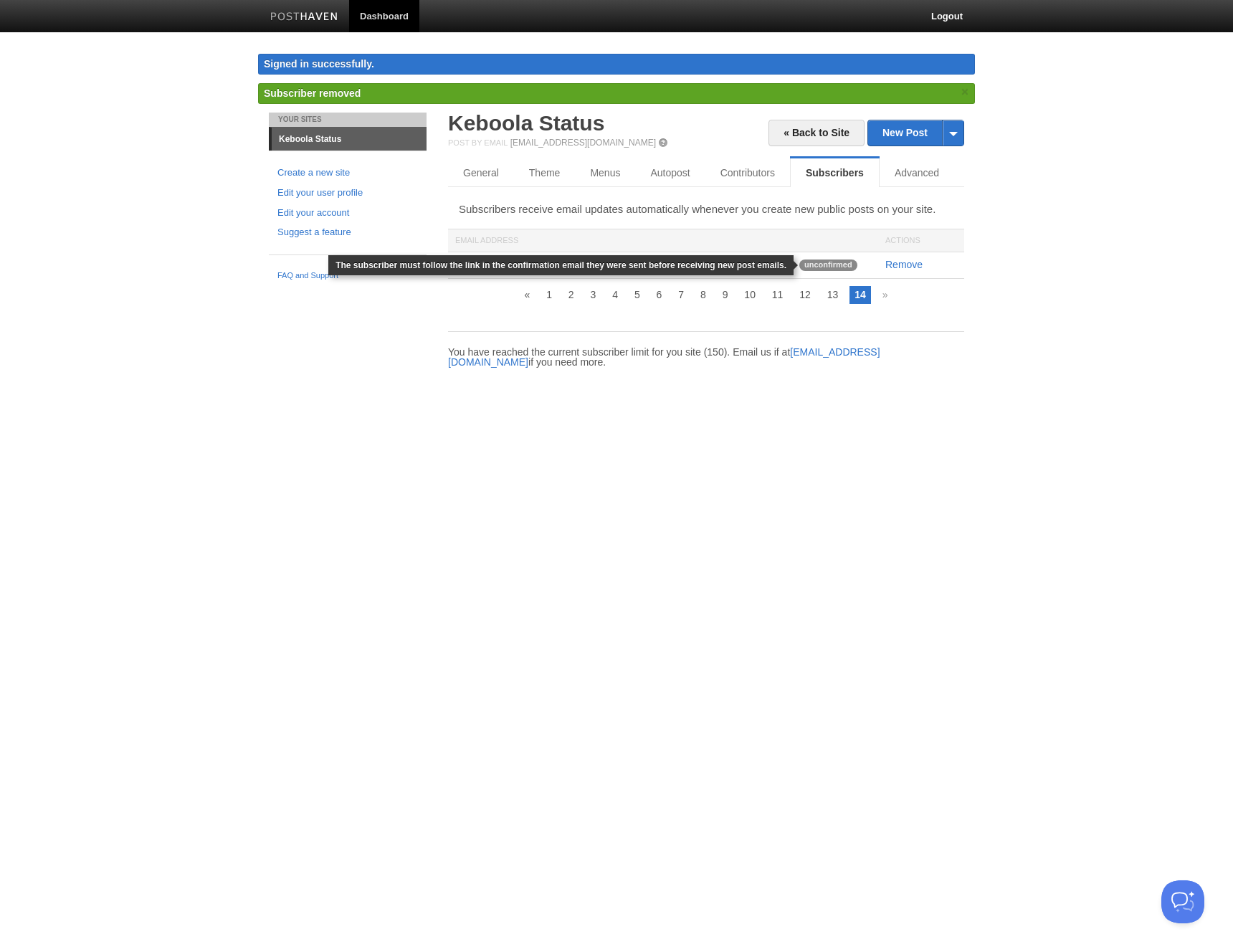
click at [818, 263] on span "unconfirmed" at bounding box center [828, 265] width 58 height 11
click at [829, 265] on span "unconfirmed" at bounding box center [828, 265] width 58 height 11
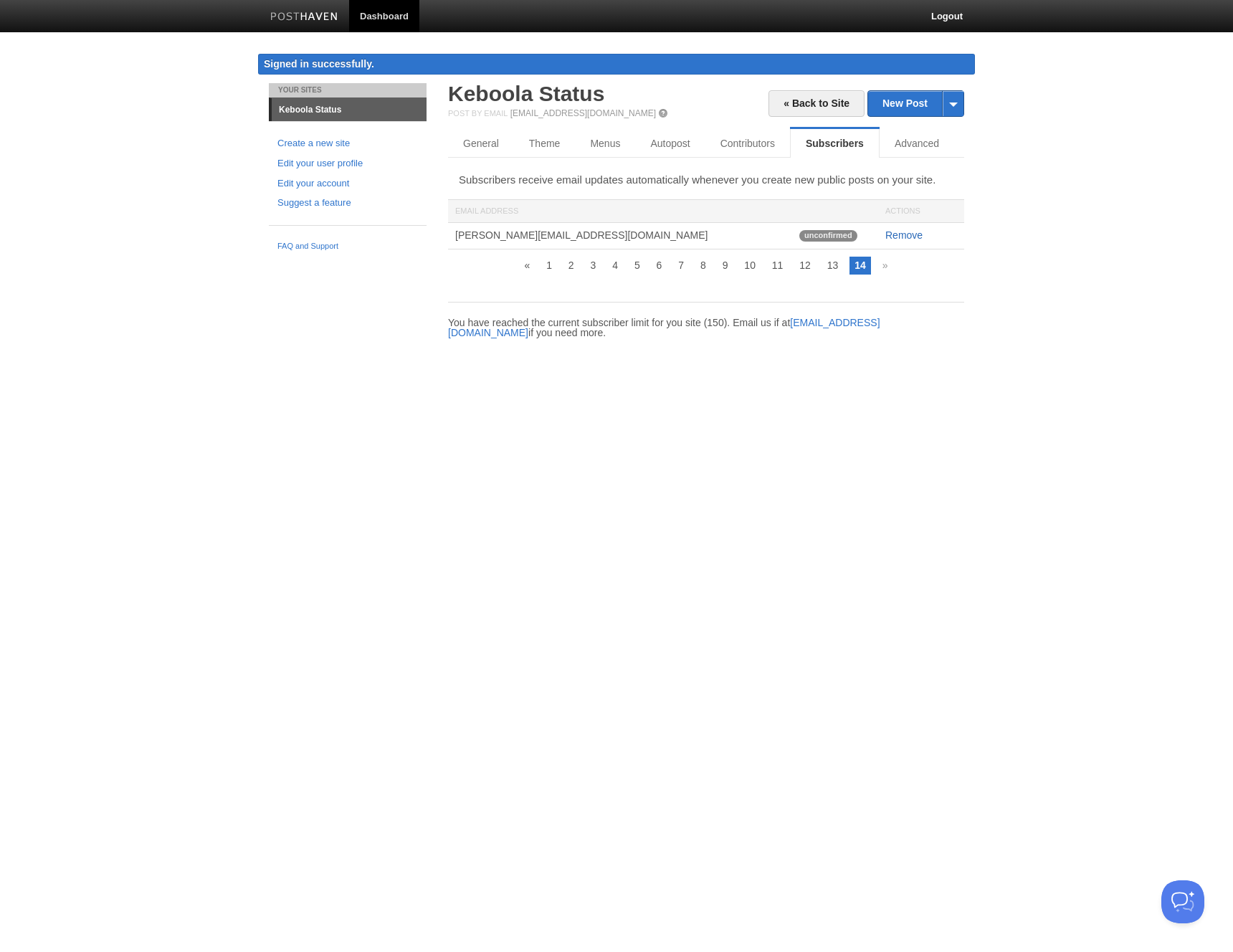
click at [894, 265] on ul "« 1 2 3 4 5 6 7 8 9 10 11 12 13 14 »" at bounding box center [704, 265] width 520 height 17
click at [899, 236] on link "Remove" at bounding box center [904, 235] width 38 height 11
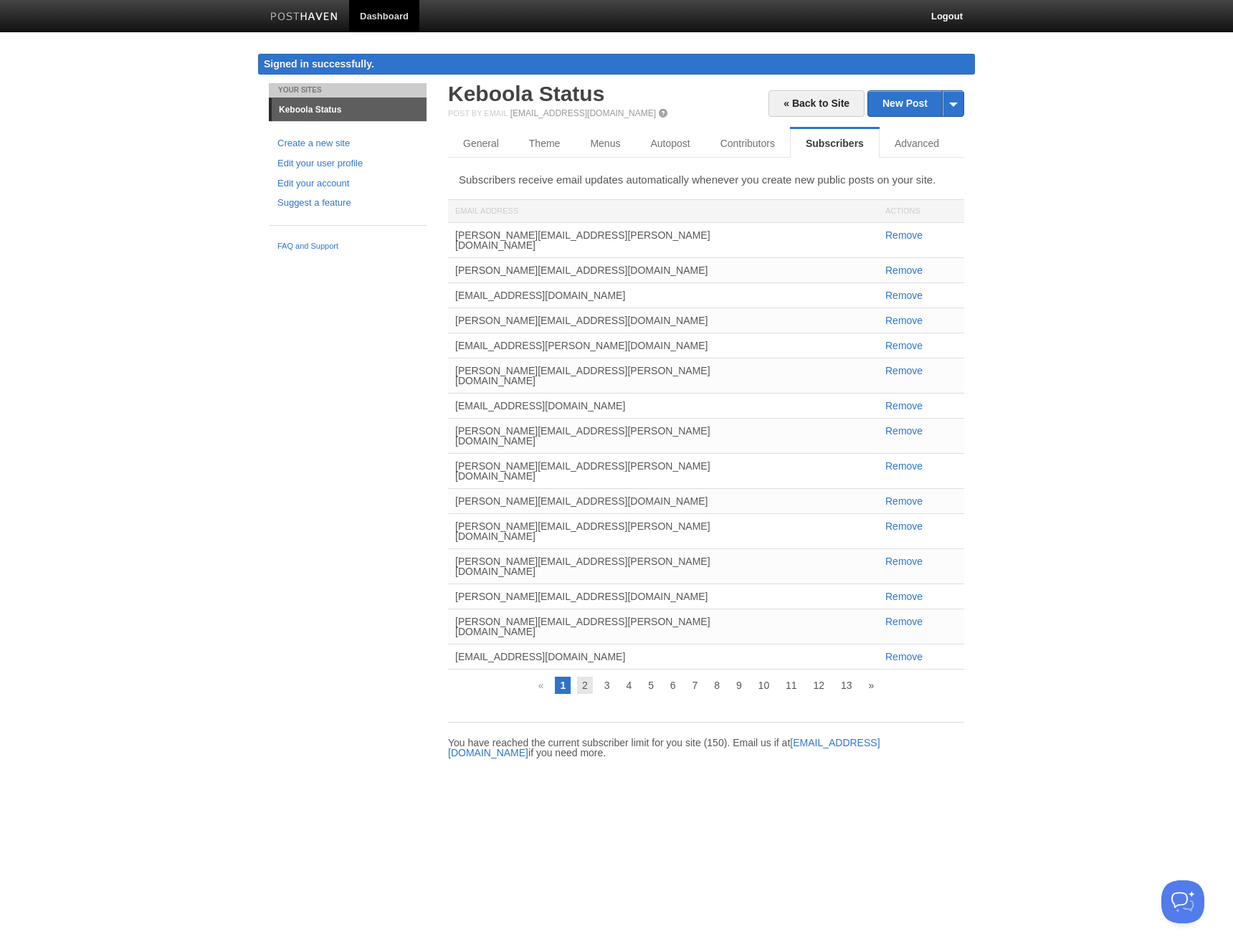
click at [581, 677] on link "2" at bounding box center [585, 685] width 16 height 17
click at [584, 677] on link "2" at bounding box center [585, 685] width 16 height 17
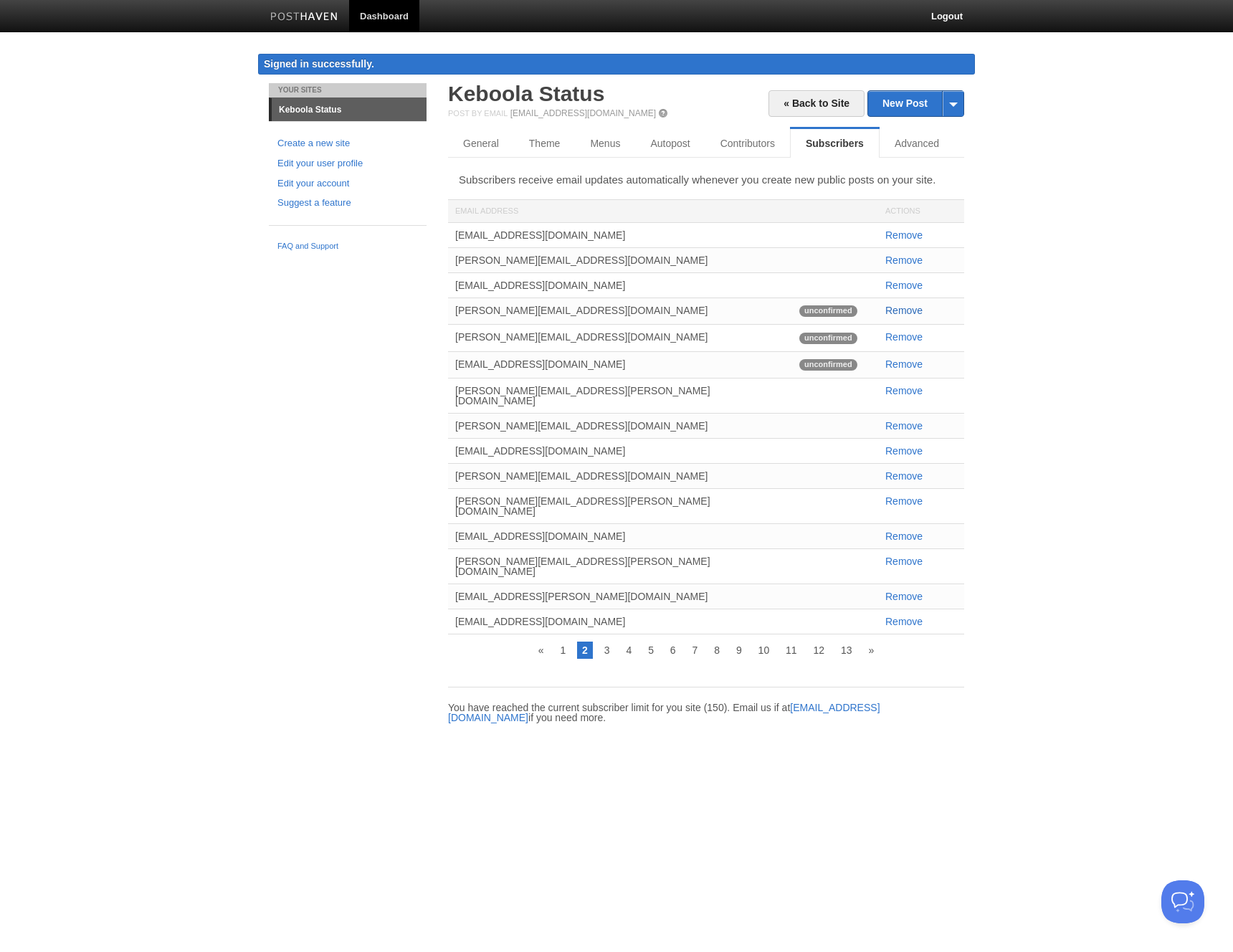
click at [901, 308] on link "Remove" at bounding box center [904, 310] width 38 height 11
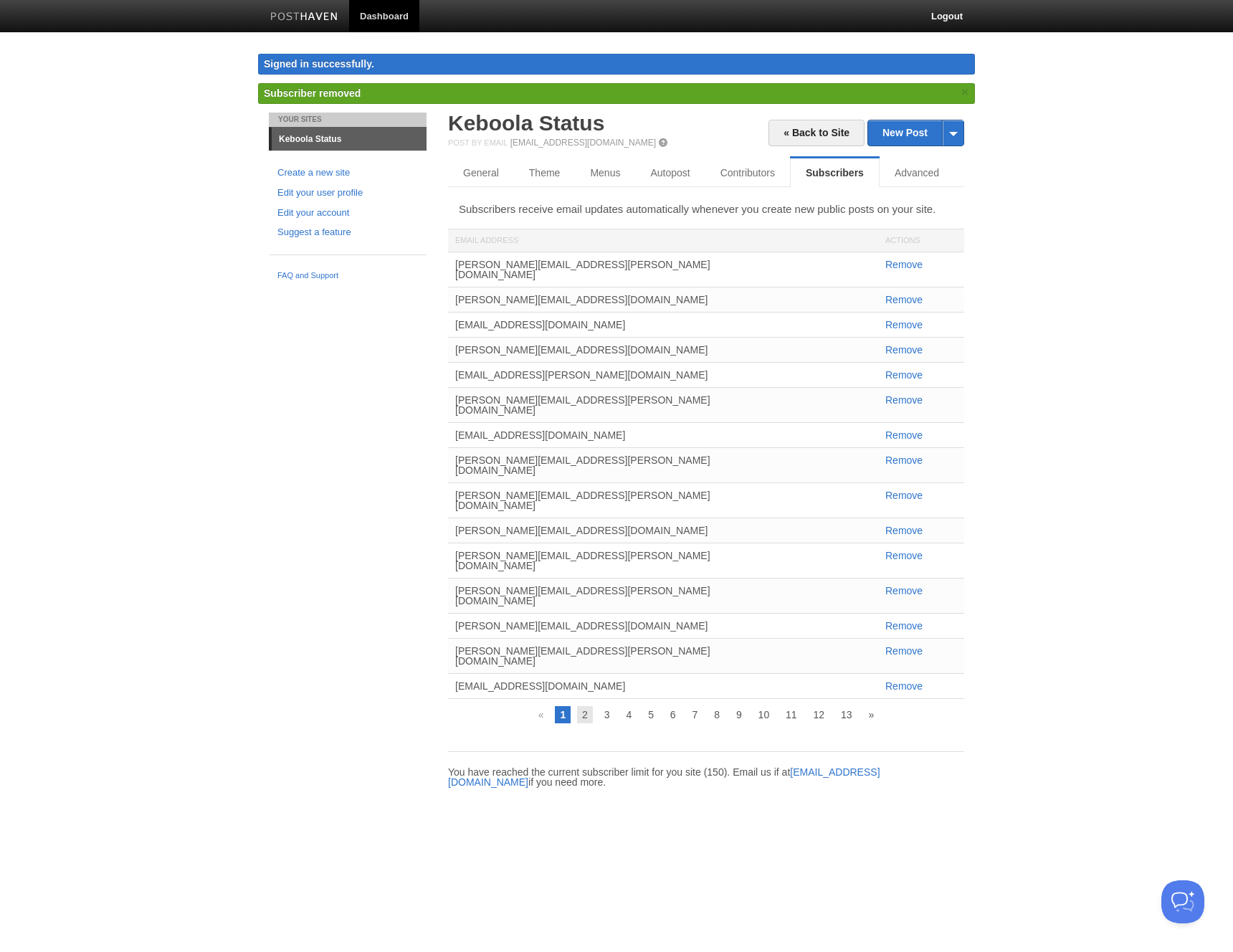
click at [584, 702] on link "2" at bounding box center [585, 714] width 16 height 17
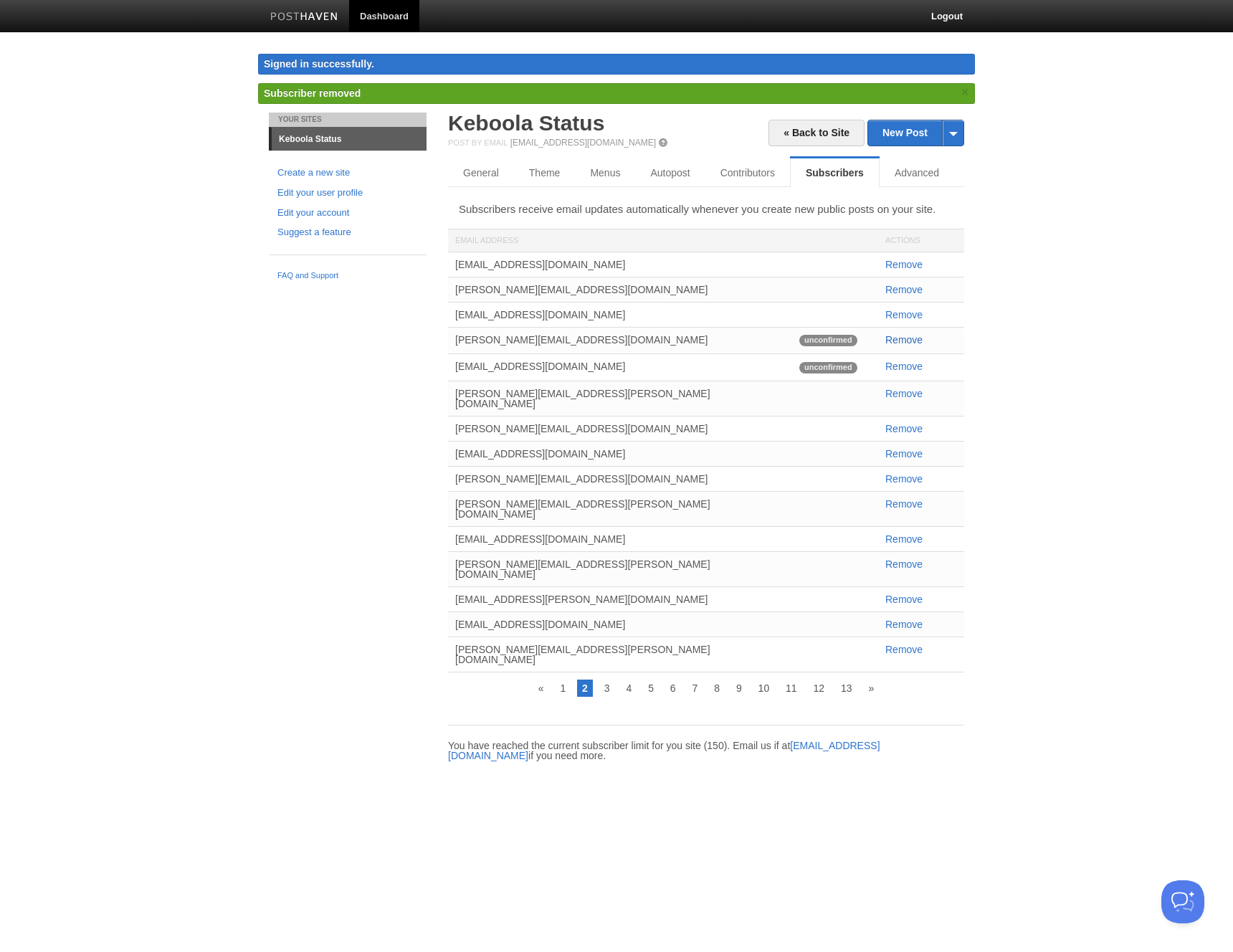
click at [903, 339] on link "Remove" at bounding box center [904, 339] width 38 height 11
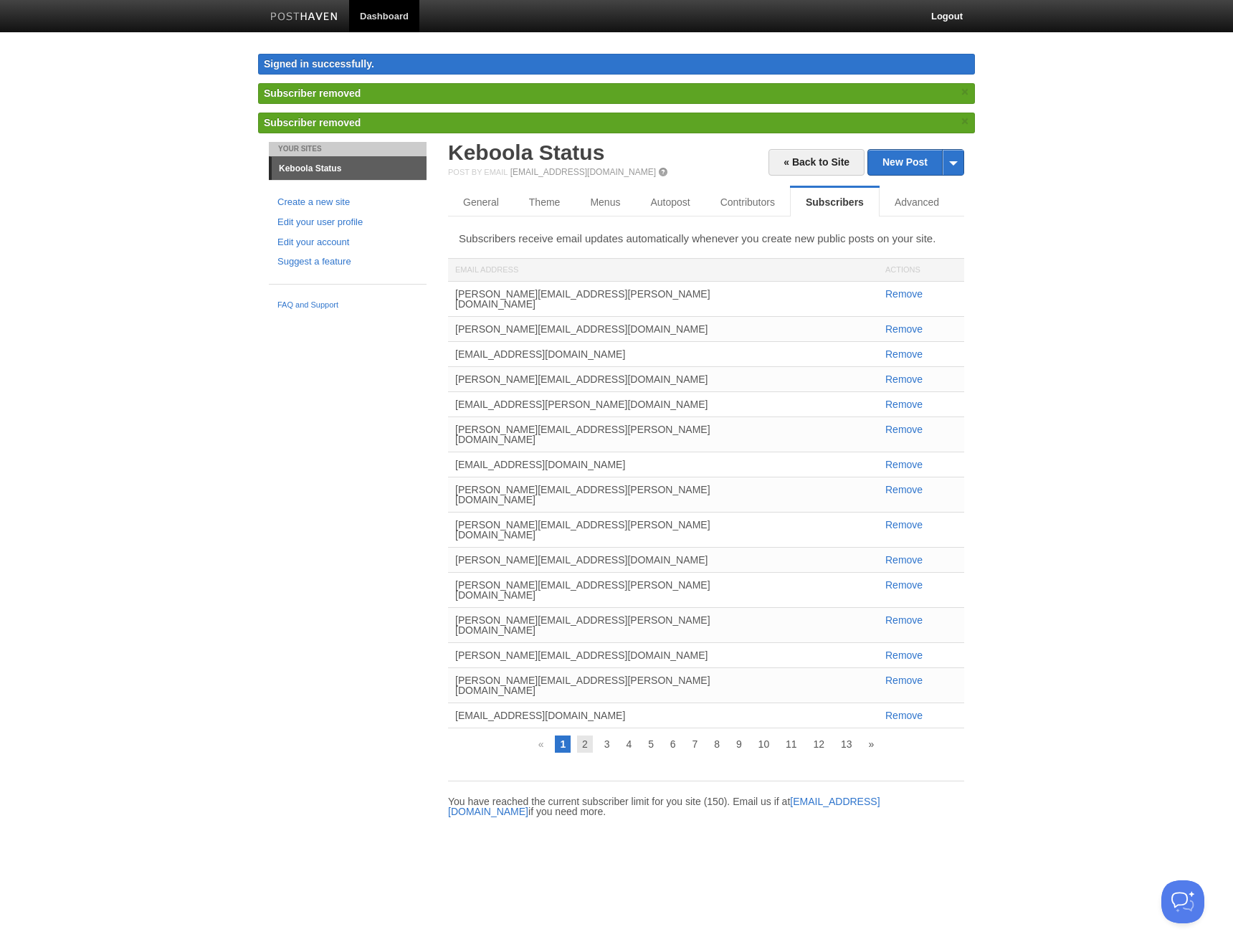
click at [580, 702] on link "2" at bounding box center [585, 744] width 16 height 17
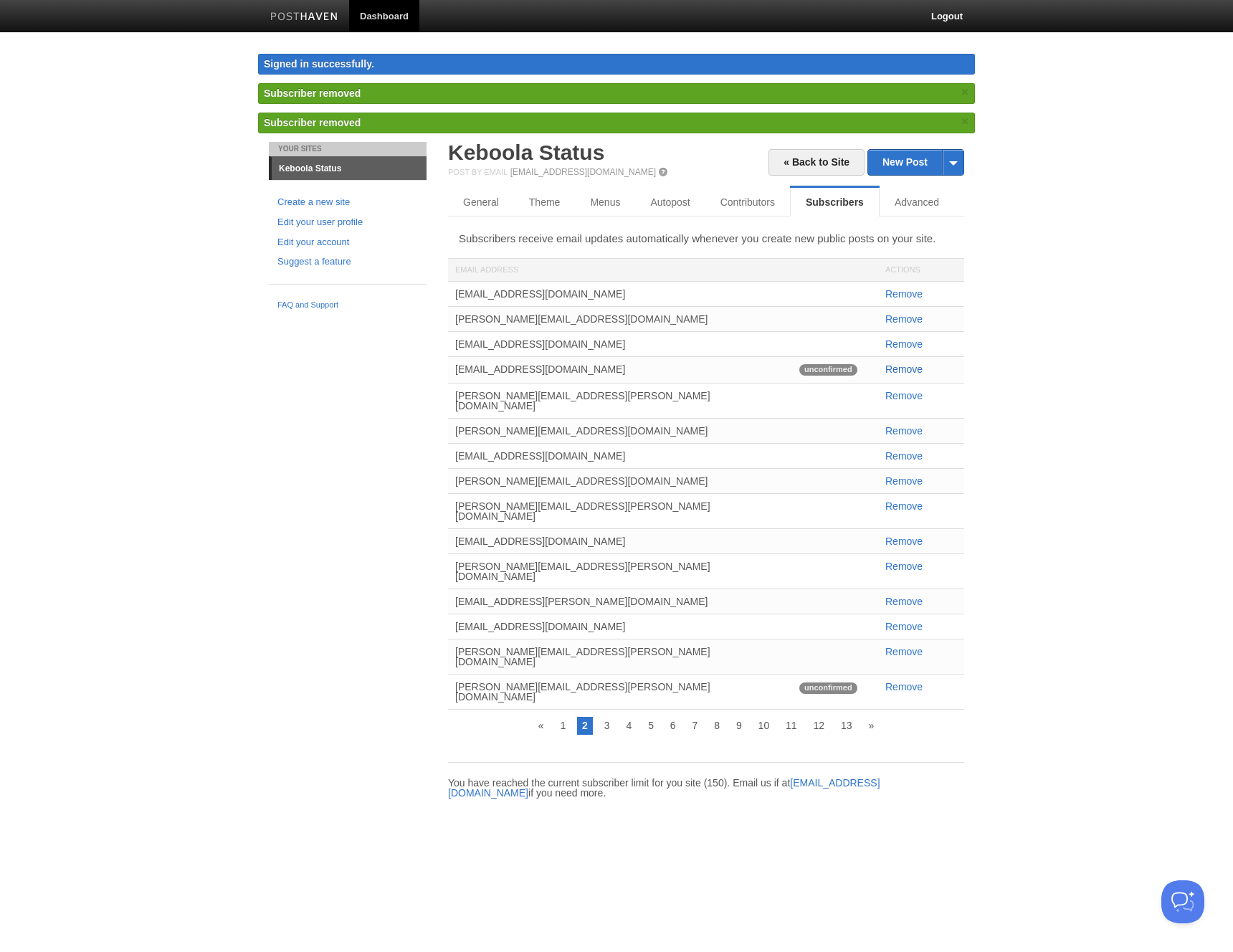
click at [894, 368] on link "Remove" at bounding box center [904, 369] width 38 height 11
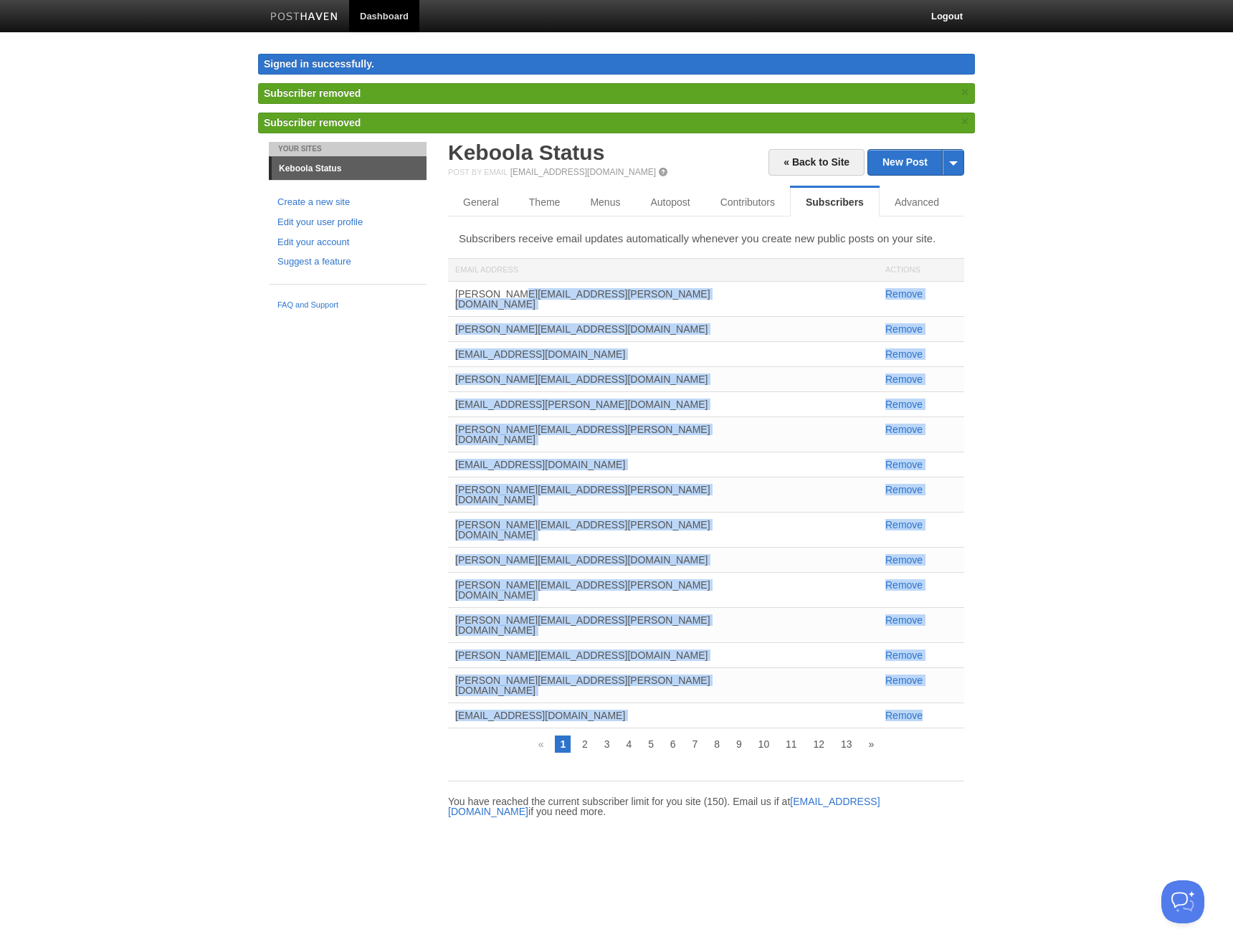
drag, startPoint x: 950, startPoint y: 646, endPoint x: 442, endPoint y: 297, distance: 616.3
click at [442, 297] on div "« Back to Site New Post by Web by Email [GEOGRAPHIC_DATA] Status Post by Email …" at bounding box center [705, 493] width 537 height 703
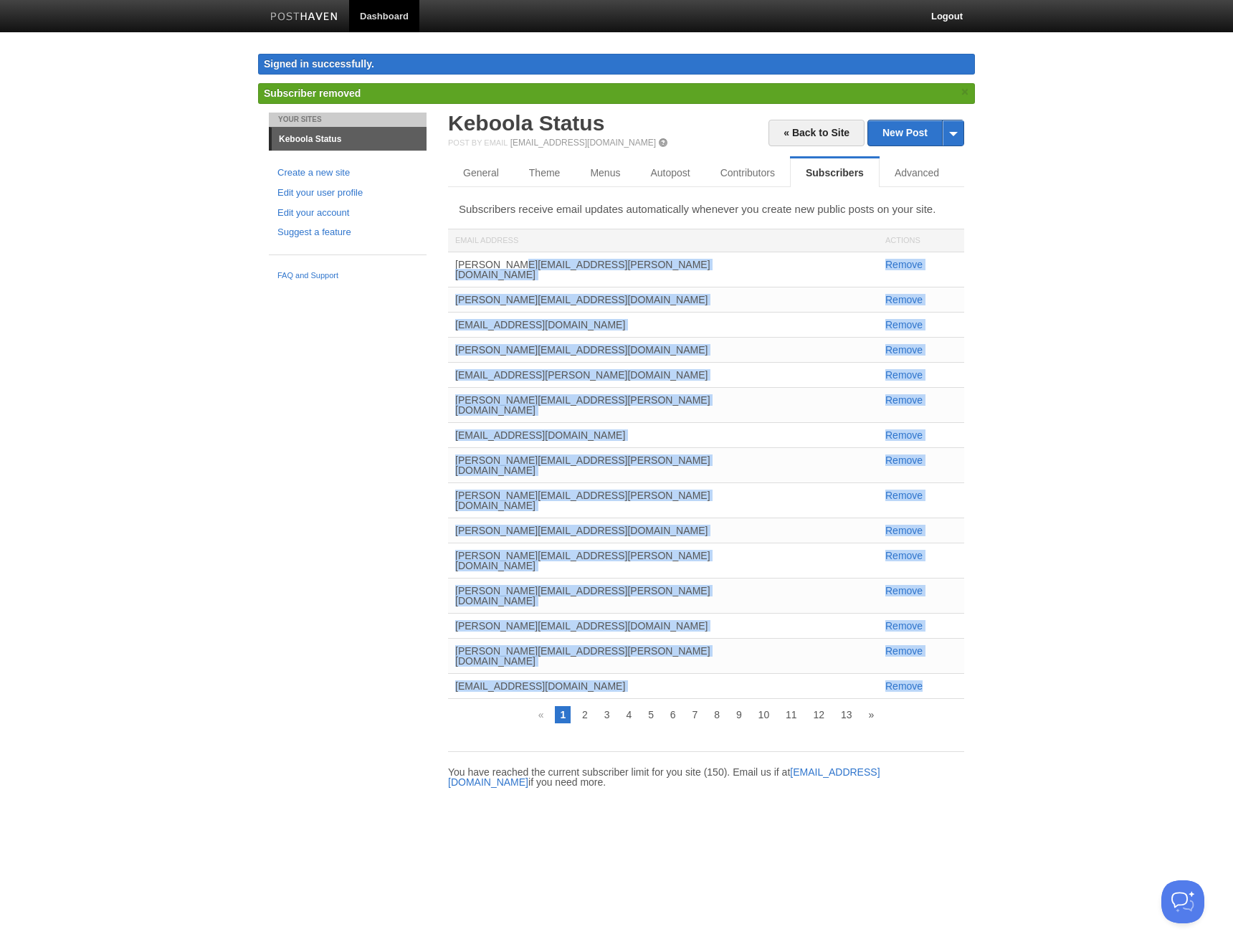
copy div "[PERSON_NAME][EMAIL_ADDRESS][PERSON_NAME][DOMAIN_NAME] Remove [EMAIL_ADDRESS][D…"
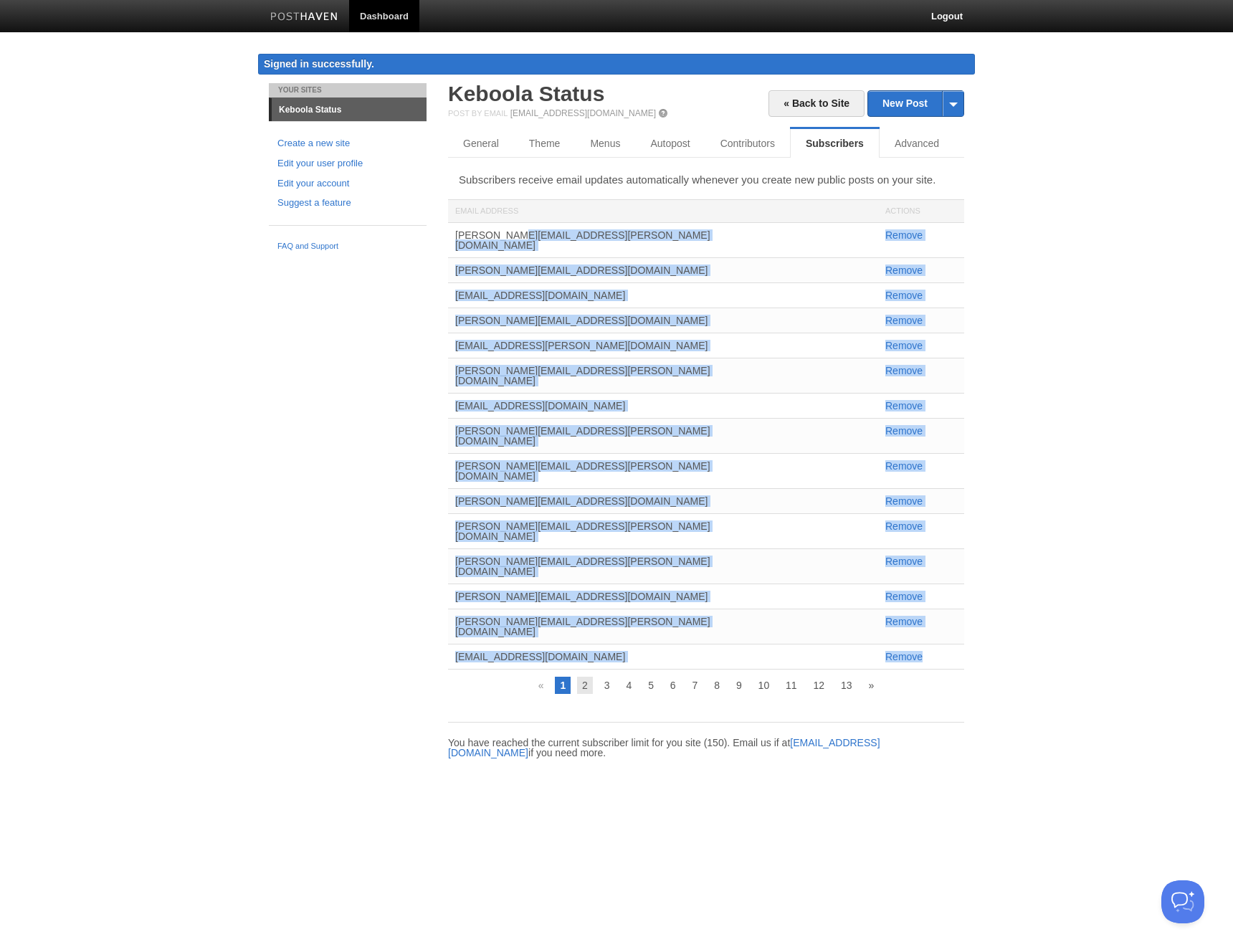
click at [583, 677] on link "2" at bounding box center [585, 685] width 16 height 17
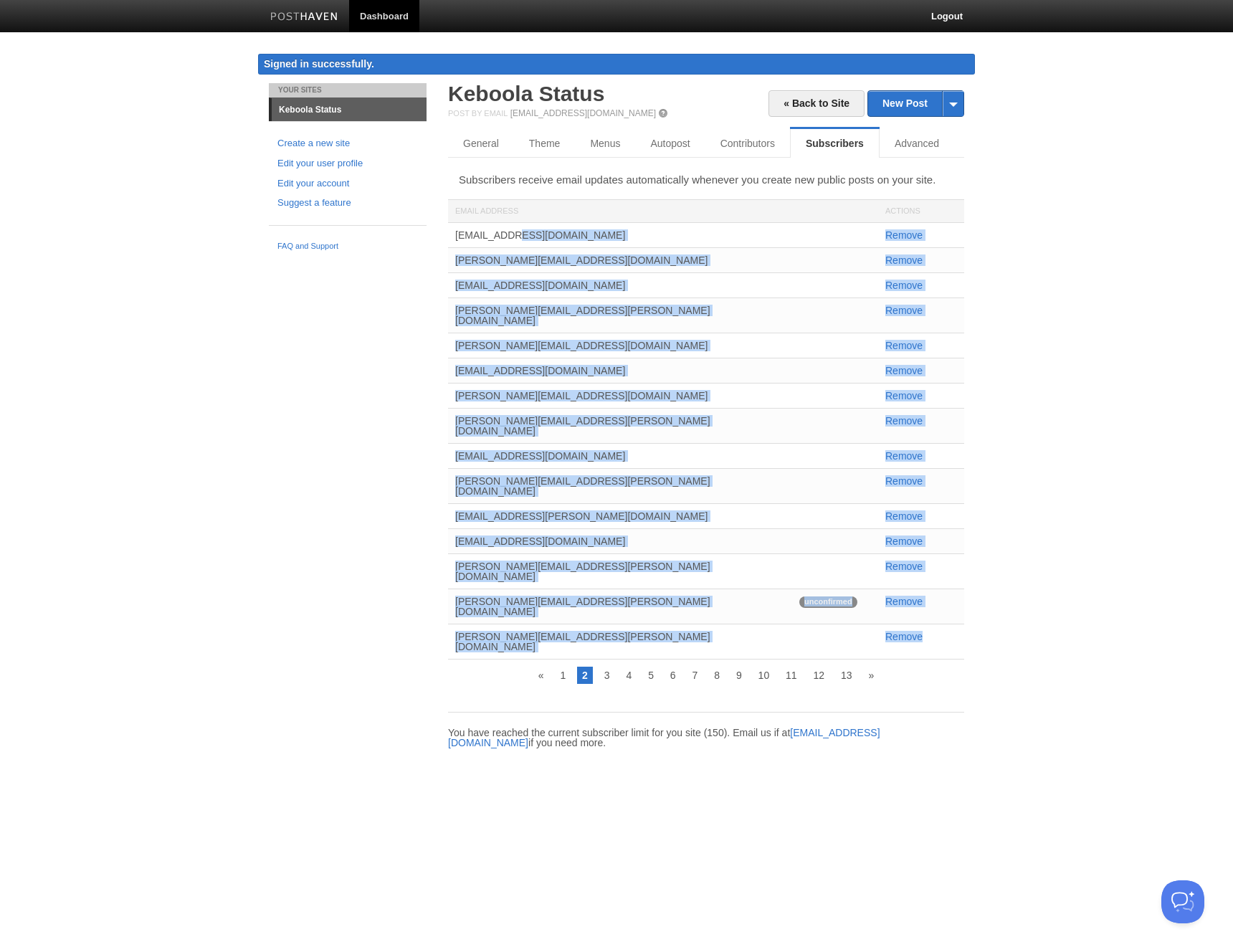
drag, startPoint x: 948, startPoint y: 588, endPoint x: 441, endPoint y: 231, distance: 620.1
click at [441, 231] on div "« Back to Site New Post by Web by Email [GEOGRAPHIC_DATA] Status Post by Email …" at bounding box center [705, 430] width 537 height 693
copy div "[EMAIL_ADDRESS][DOMAIN_NAME] Remove [EMAIL_ADDRESS][DOMAIN_NAME] [PERSON_NAME] …"
click at [604, 667] on link "3" at bounding box center [607, 675] width 16 height 17
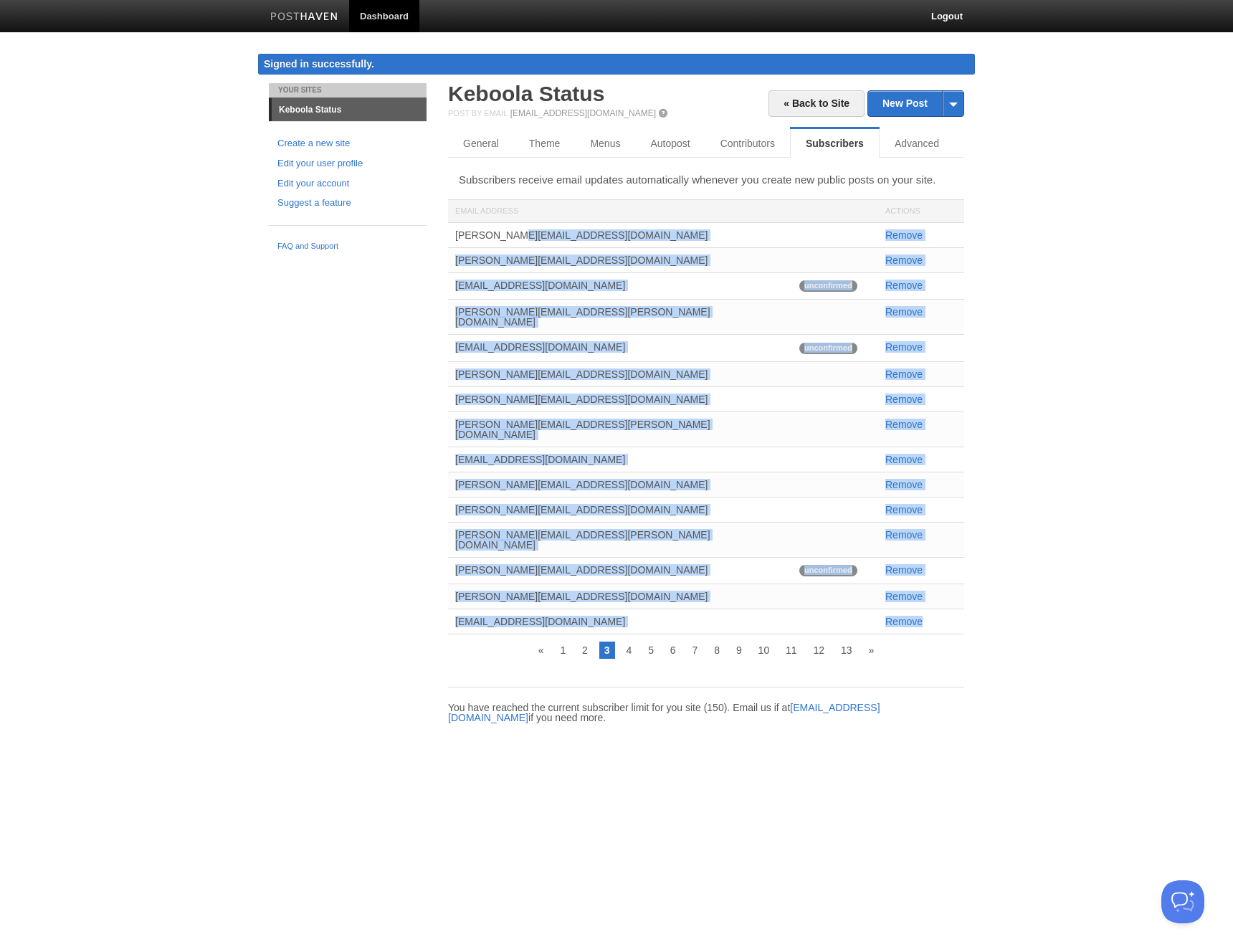
drag, startPoint x: 948, startPoint y: 591, endPoint x: 448, endPoint y: 235, distance: 613.8
click at [449, 235] on div "[PERSON_NAME][EMAIL_ADDRESS][DOMAIN_NAME] Remove [PERSON_NAME][EMAIL_ADDRESS][D…" at bounding box center [706, 428] width 516 height 412
copy div "[PERSON_NAME][EMAIL_ADDRESS][DOMAIN_NAME] Remove [PERSON_NAME][EMAIL_ADDRESS][D…"
click at [627, 641] on link "4" at bounding box center [629, 649] width 16 height 17
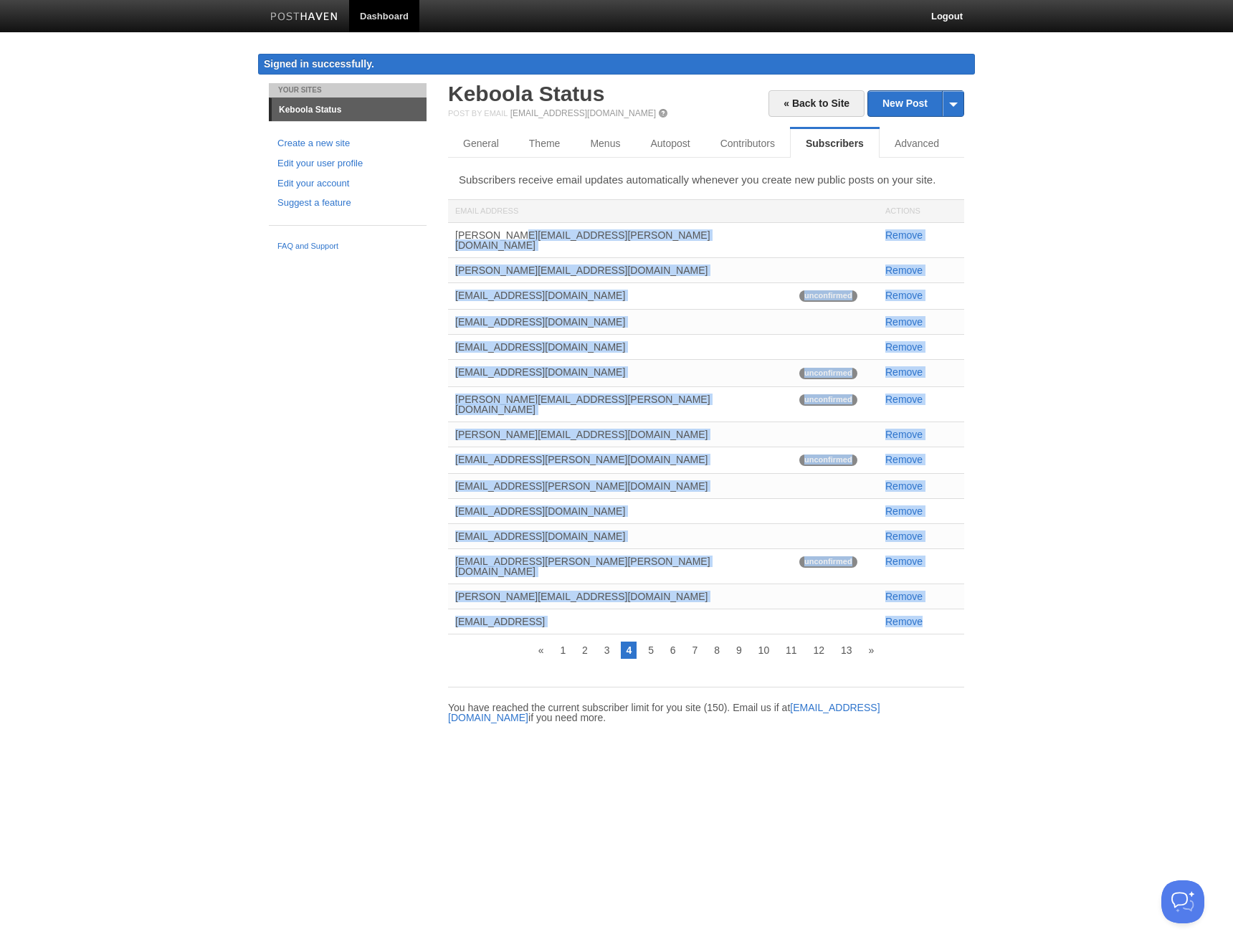
drag, startPoint x: 736, startPoint y: 504, endPoint x: 444, endPoint y: 230, distance: 400.4
click at [444, 230] on div "« Back to Site New Post by Web by Email [GEOGRAPHIC_DATA] Status Post by Email …" at bounding box center [705, 417] width 537 height 668
copy div "[PERSON_NAME][EMAIL_ADDRESS][PERSON_NAME][DOMAIN_NAME] Remove [PERSON_NAME][EMA…"
click at [649, 641] on link "5" at bounding box center [651, 649] width 16 height 17
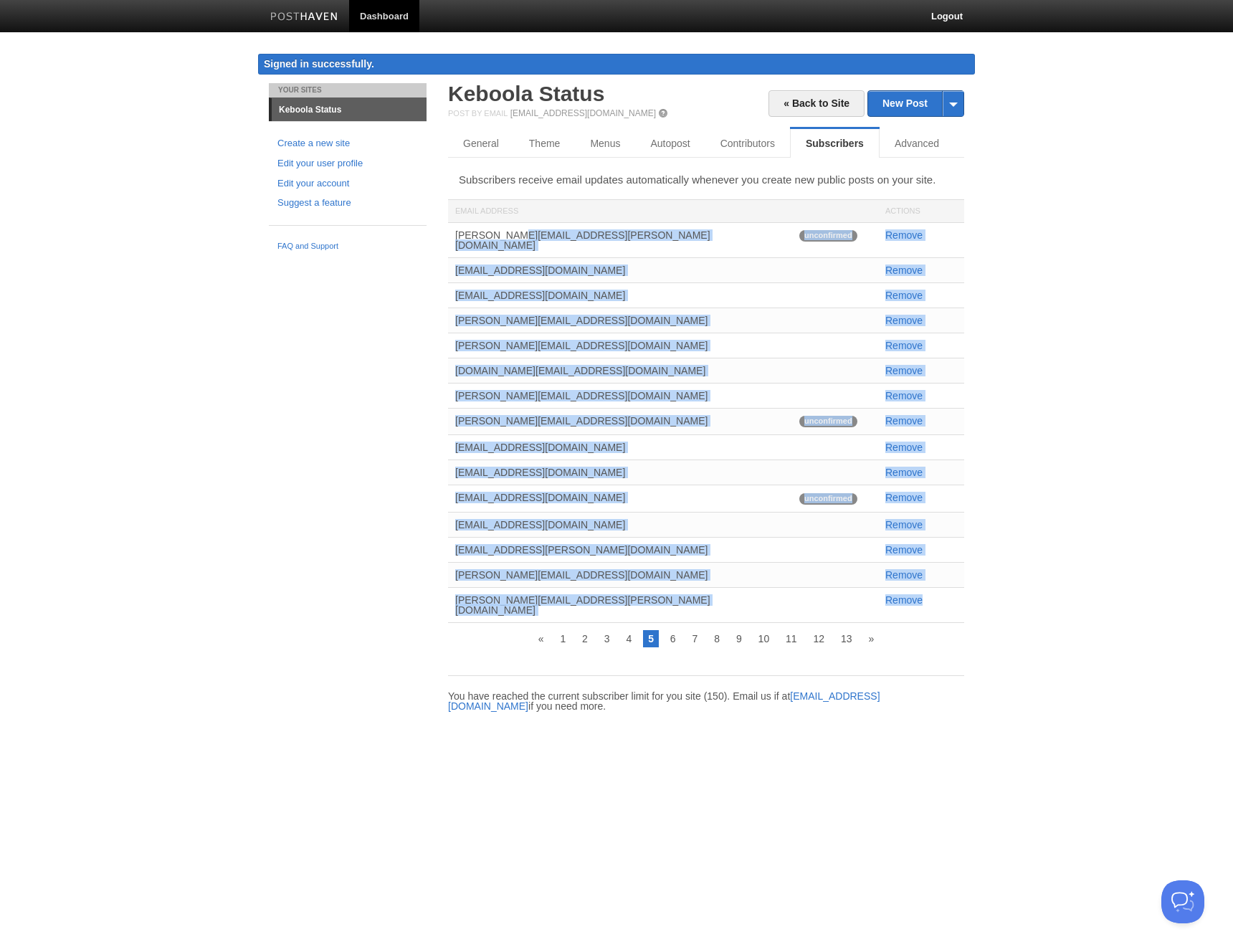
drag, startPoint x: 942, startPoint y: 592, endPoint x: 452, endPoint y: 236, distance: 605.7
click at [452, 236] on div "[PERSON_NAME][EMAIL_ADDRESS][PERSON_NAME][DOMAIN_NAME] unconfirmed Remove [EMAI…" at bounding box center [706, 423] width 516 height 400
copy div "[PERSON_NAME][EMAIL_ADDRESS][PERSON_NAME][DOMAIN_NAME] unconfirmed Remove [EMAI…"
click at [671, 630] on link "6" at bounding box center [673, 638] width 16 height 17
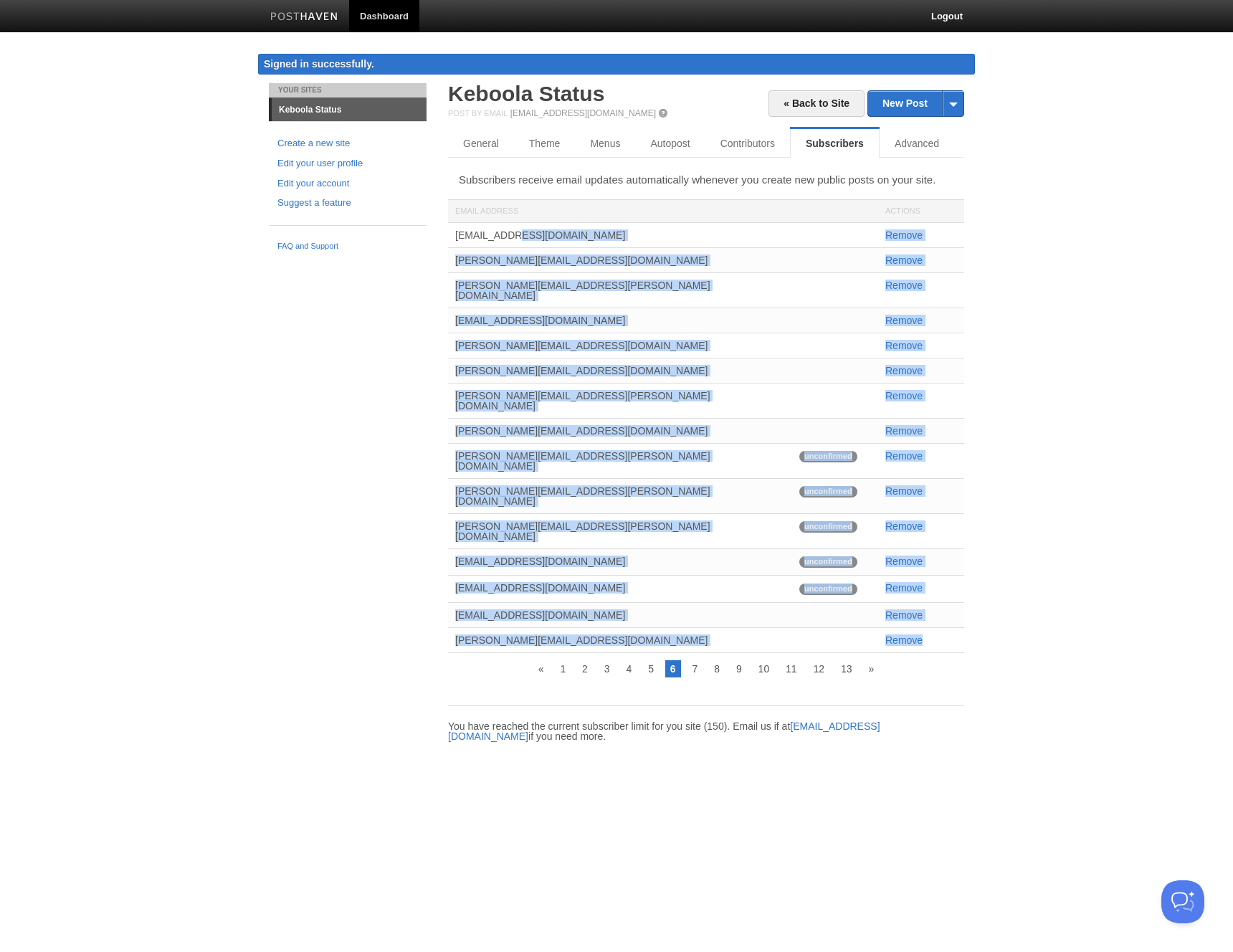
drag, startPoint x: 641, startPoint y: 441, endPoint x: 448, endPoint y: 236, distance: 281.6
click at [448, 236] on div "[EMAIL_ADDRESS][DOMAIN_NAME] Remove [PERSON_NAME][EMAIL_ADDRESS][DOMAIN_NAME] R…" at bounding box center [706, 437] width 516 height 430
copy div "[EMAIL_ADDRESS][DOMAIN_NAME] Remove [PERSON_NAME][EMAIL_ADDRESS][DOMAIN_NAME] R…"
click at [695, 661] on link "7" at bounding box center [696, 669] width 16 height 17
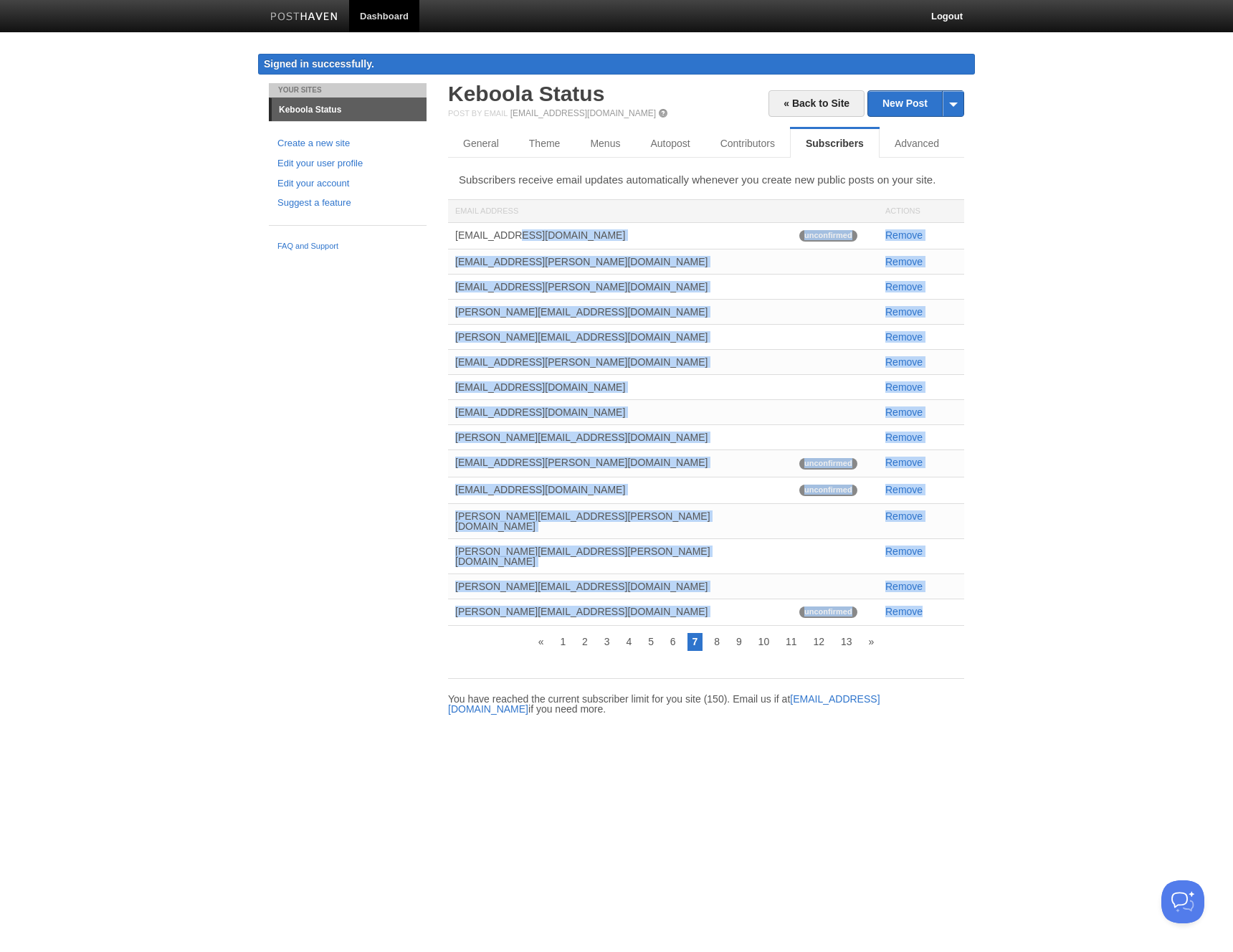
drag, startPoint x: 850, startPoint y: 563, endPoint x: 452, endPoint y: 236, distance: 515.1
click at [452, 236] on div "[EMAIL_ADDRESS][DOMAIN_NAME] unconfirmed Remove [EMAIL_ADDRESS][PERSON_NAME][DO…" at bounding box center [706, 424] width 516 height 403
copy div "[EMAIL_ADDRESS][DOMAIN_NAME] unconfirmed Remove [EMAIL_ADDRESS][PERSON_NAME][DO…"
click at [715, 633] on link "8" at bounding box center [717, 641] width 16 height 17
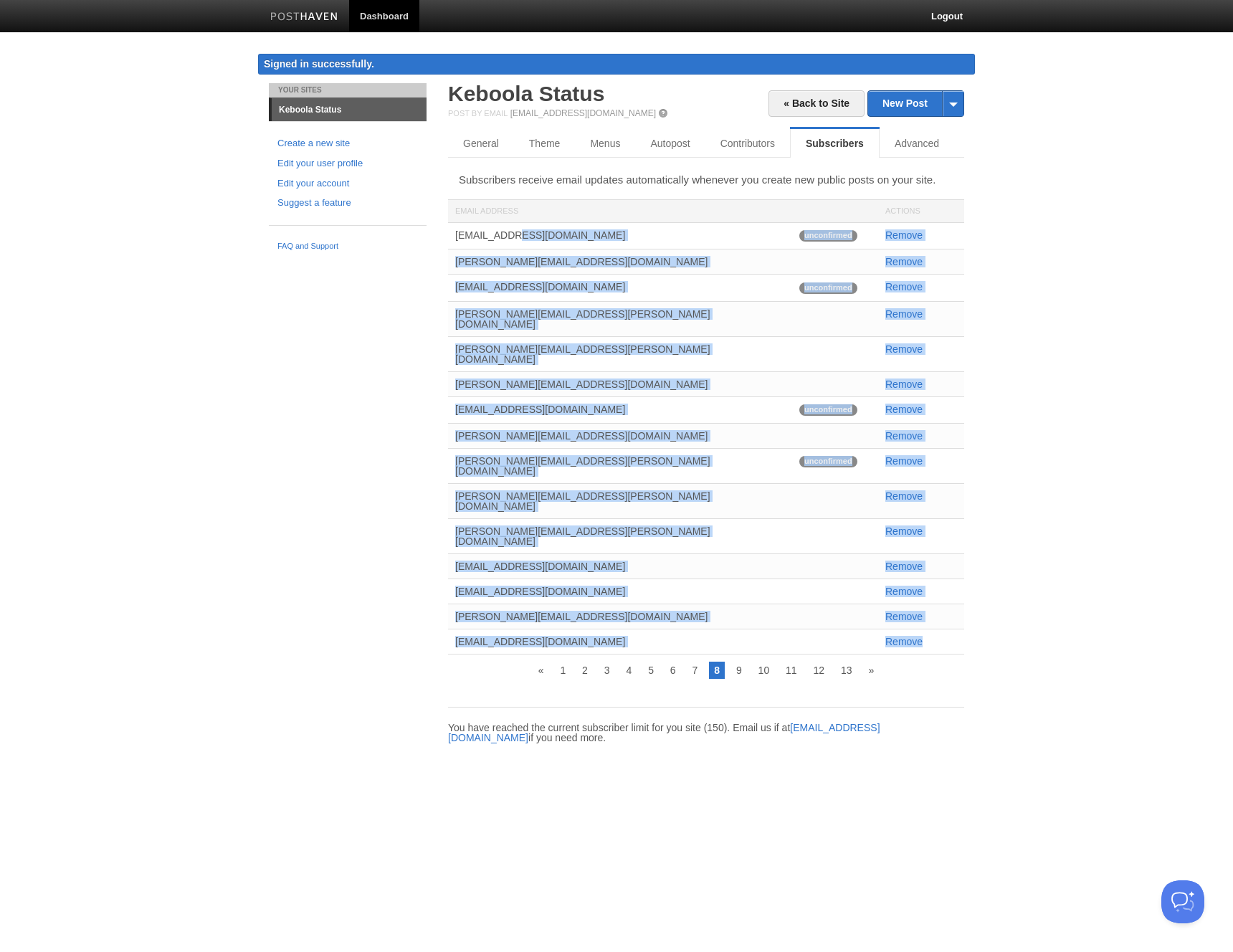
drag, startPoint x: 953, startPoint y: 593, endPoint x: 464, endPoint y: 278, distance: 581.7
click at [452, 236] on div "[EMAIL_ADDRESS][DOMAIN_NAME] unconfirmed Remove [PERSON_NAME][EMAIL_ADDRESS][DO…" at bounding box center [706, 438] width 516 height 432
copy div "[EMAIL_ADDRESS][DOMAIN_NAME] unconfirmed Remove [PERSON_NAME][EMAIL_ADDRESS][DO…"
click at [737, 661] on link "9" at bounding box center [739, 669] width 16 height 17
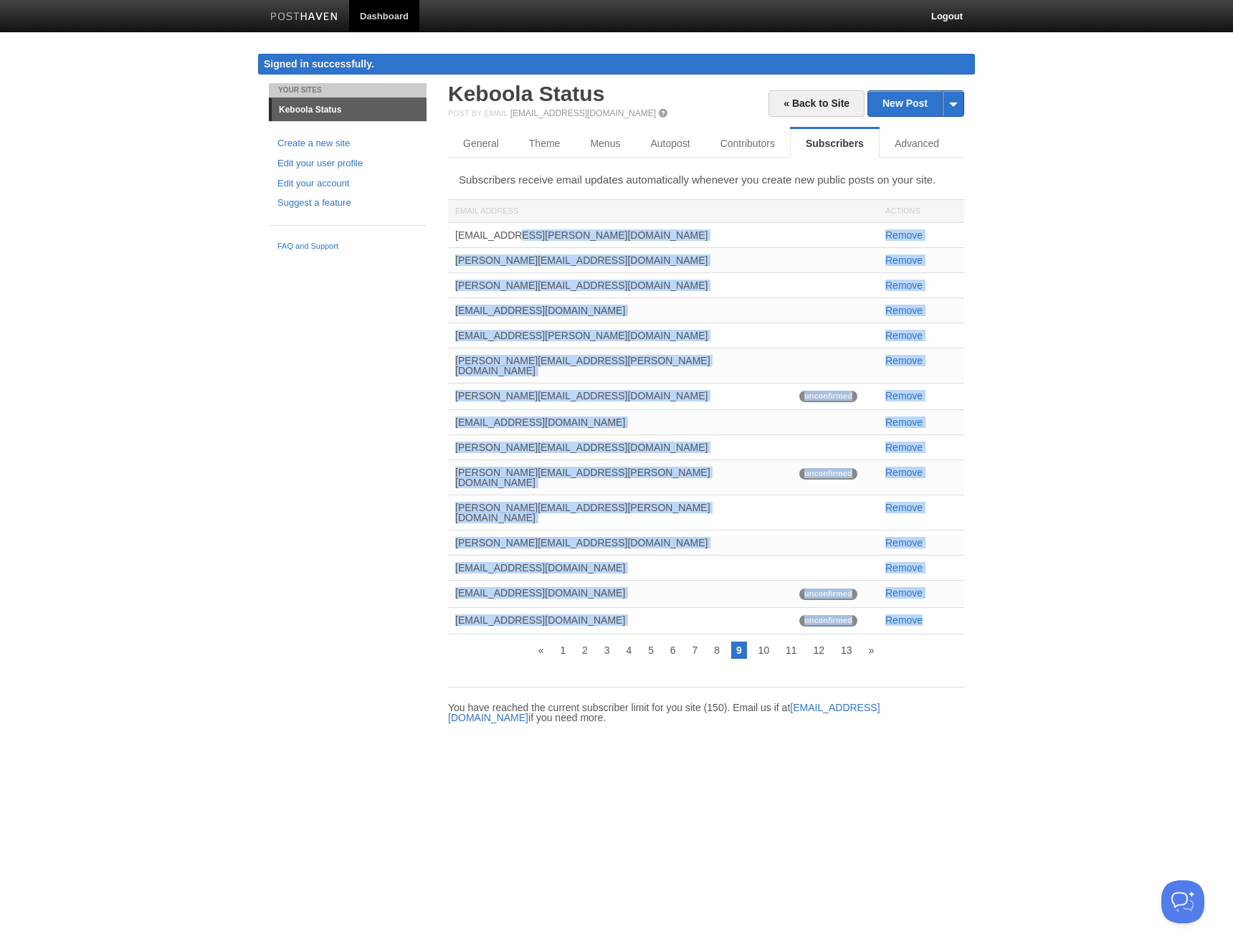
drag, startPoint x: 944, startPoint y: 592, endPoint x: 456, endPoint y: 236, distance: 604.1
click at [456, 236] on div "[EMAIL_ADDRESS][PERSON_NAME][DOMAIN_NAME] Remove [PERSON_NAME][EMAIL_ADDRESS][D…" at bounding box center [706, 428] width 516 height 412
click at [763, 641] on link "10" at bounding box center [764, 649] width 22 height 17
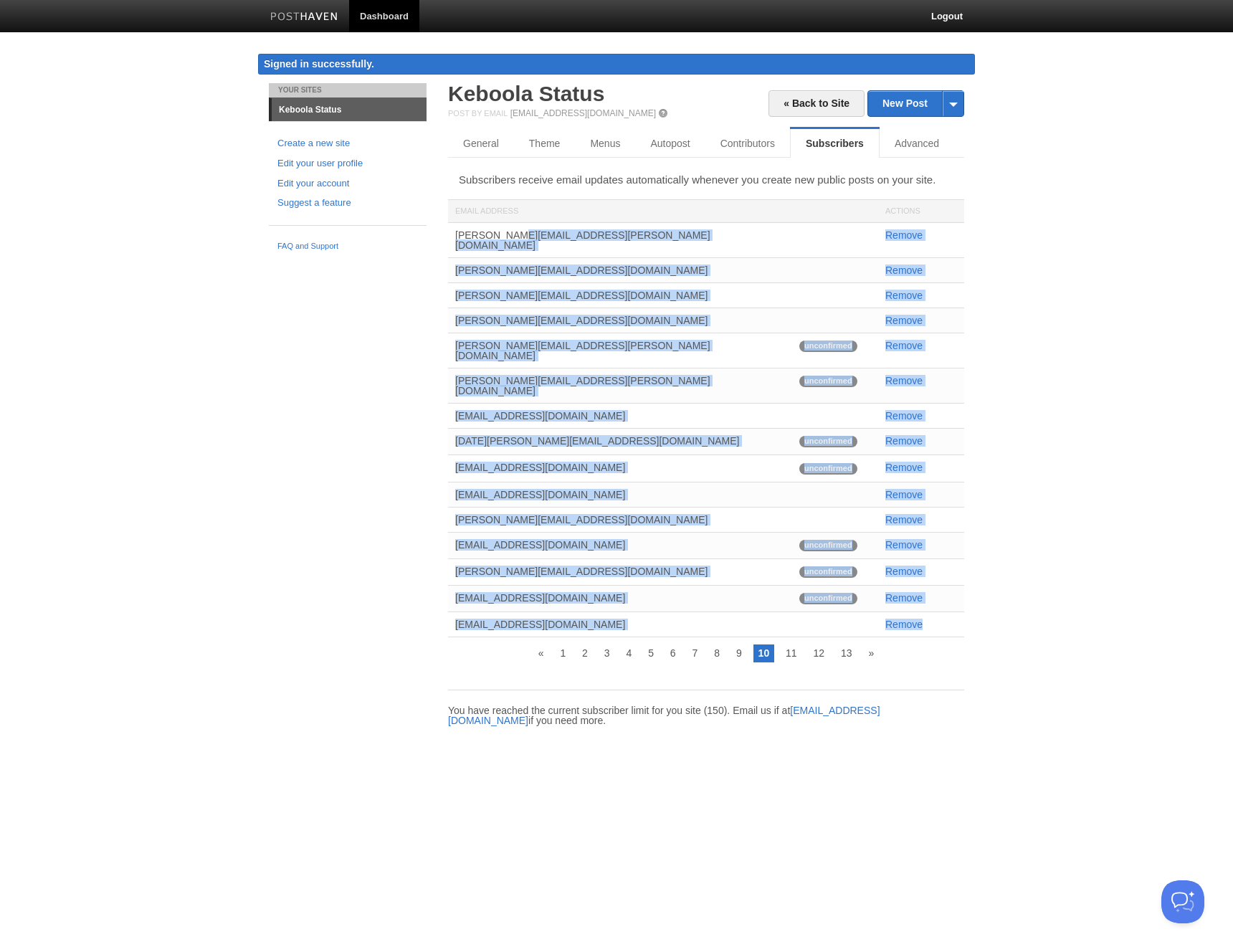
drag, startPoint x: 846, startPoint y: 580, endPoint x: 451, endPoint y: 235, distance: 524.5
click at [451, 235] on div "[PERSON_NAME][EMAIL_ADDRESS][PERSON_NAME][DOMAIN_NAME] Remove [PERSON_NAME][EMA…" at bounding box center [706, 429] width 516 height 414
click at [785, 645] on link "11" at bounding box center [791, 653] width 22 height 17
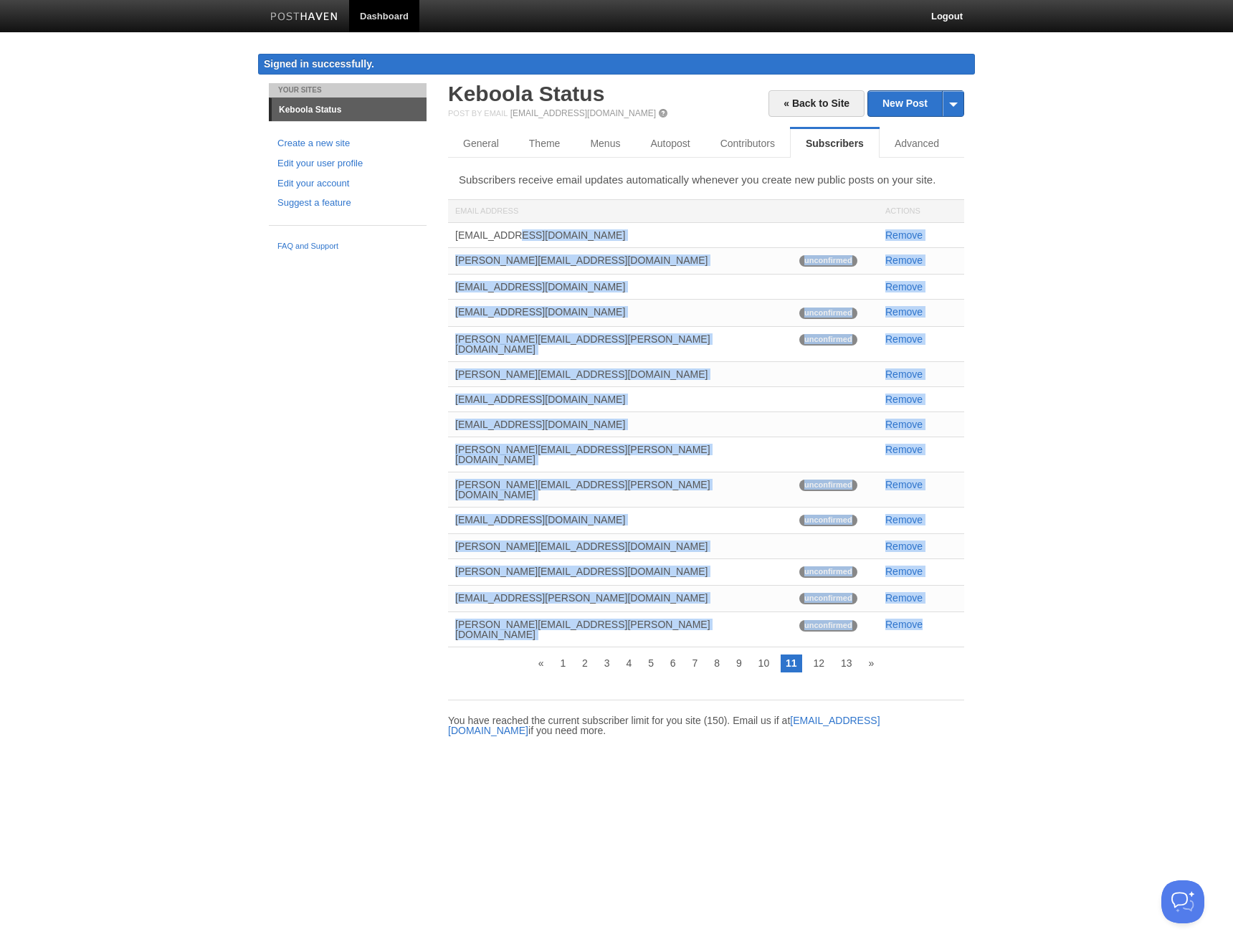
drag, startPoint x: 934, startPoint y: 608, endPoint x: 451, endPoint y: 236, distance: 609.6
click at [451, 236] on div "[EMAIL_ADDRESS][DOMAIN_NAME] Remove [PERSON_NAME][EMAIL_ADDRESS][DOMAIN_NAME] u…" at bounding box center [706, 435] width 516 height 424
click at [820, 654] on link "12" at bounding box center [819, 662] width 22 height 17
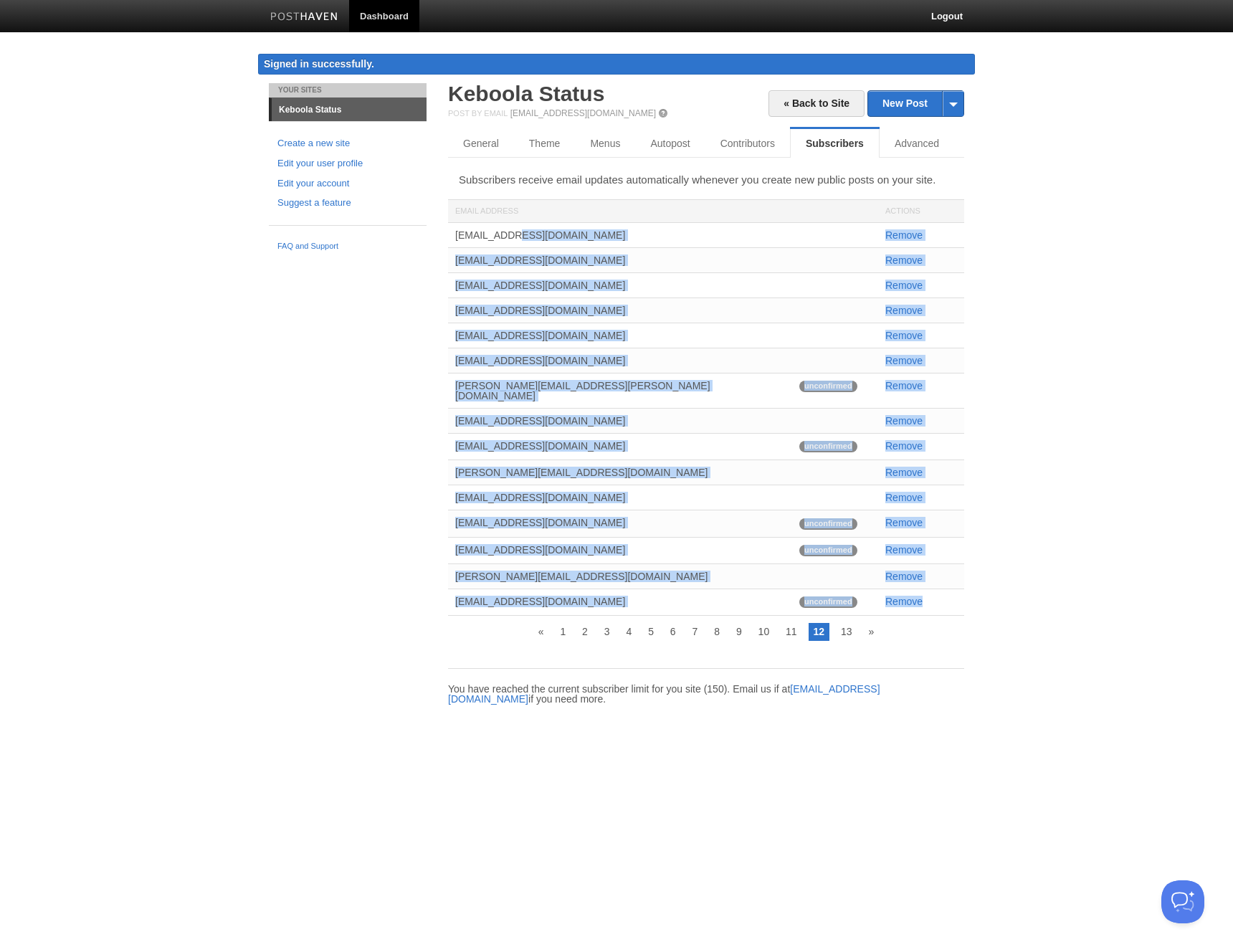
drag, startPoint x: 887, startPoint y: 609, endPoint x: 450, endPoint y: 231, distance: 577.8
click at [450, 231] on div "[EMAIL_ADDRESS][DOMAIN_NAME] Remove [EMAIL_ADDRESS][DOMAIN_NAME] Remove [EMAIL_…" at bounding box center [706, 419] width 516 height 393
click at [845, 640] on link "13" at bounding box center [846, 631] width 22 height 17
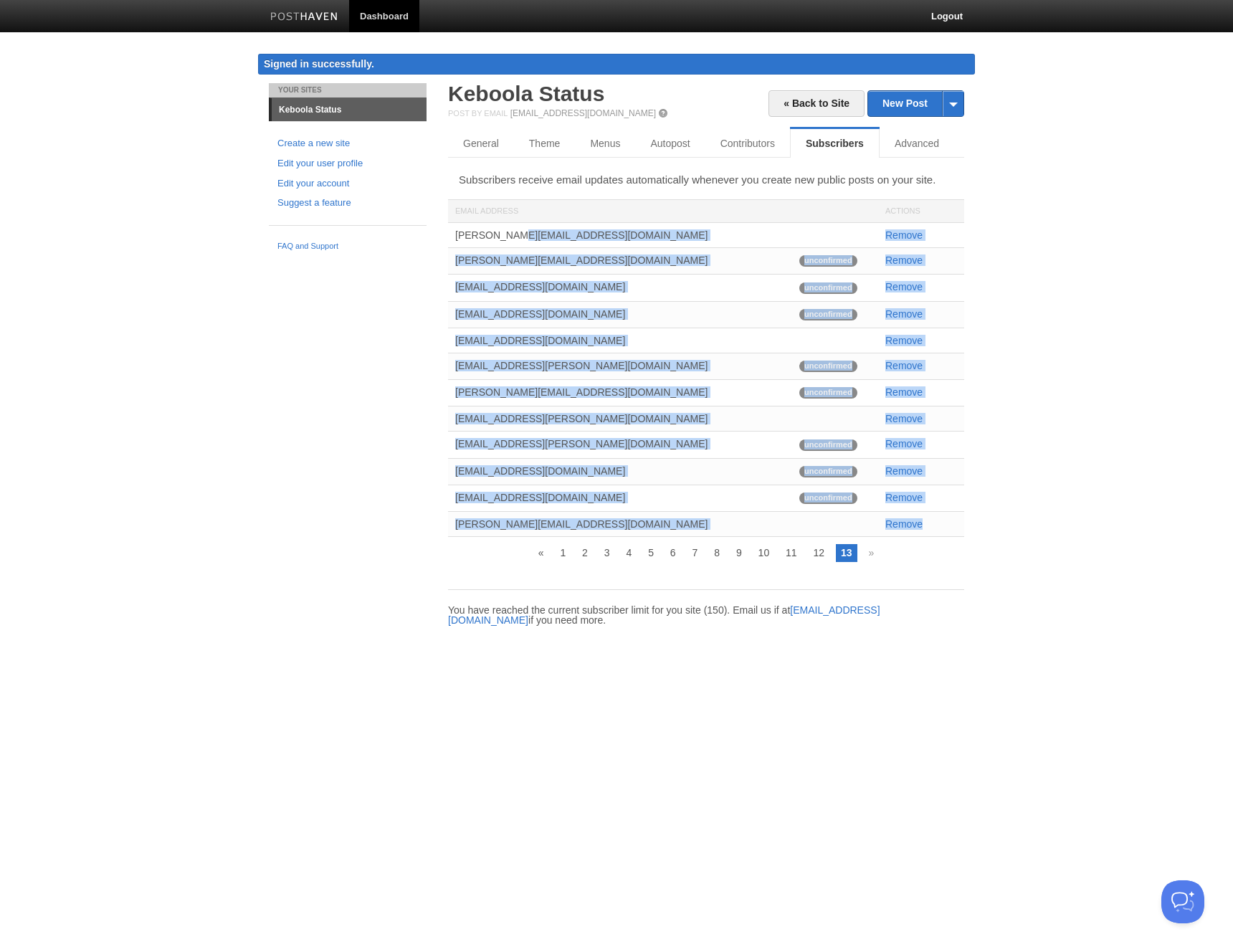
drag, startPoint x: 932, startPoint y: 511, endPoint x: 445, endPoint y: 231, distance: 561.8
click at [445, 231] on body "Dashboard Logout Signed in successfully. Signed in successfully. × Subscriber r…" at bounding box center [616, 327] width 1233 height 653
